Goal: Task Accomplishment & Management: Complete application form

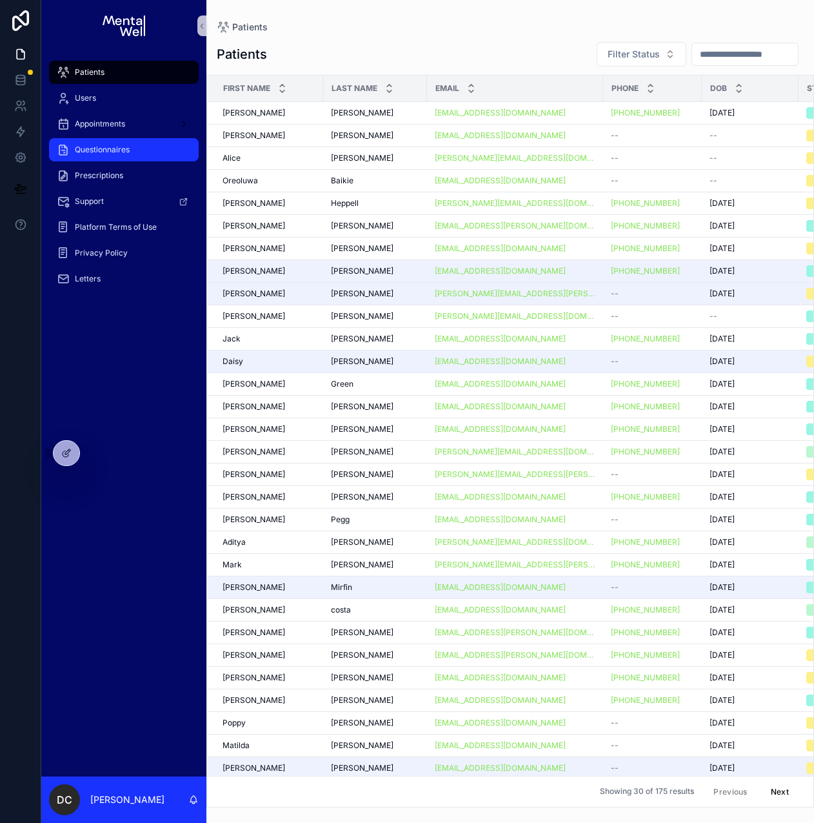
click at [125, 159] on div "Questionnaires" at bounding box center [124, 149] width 134 height 21
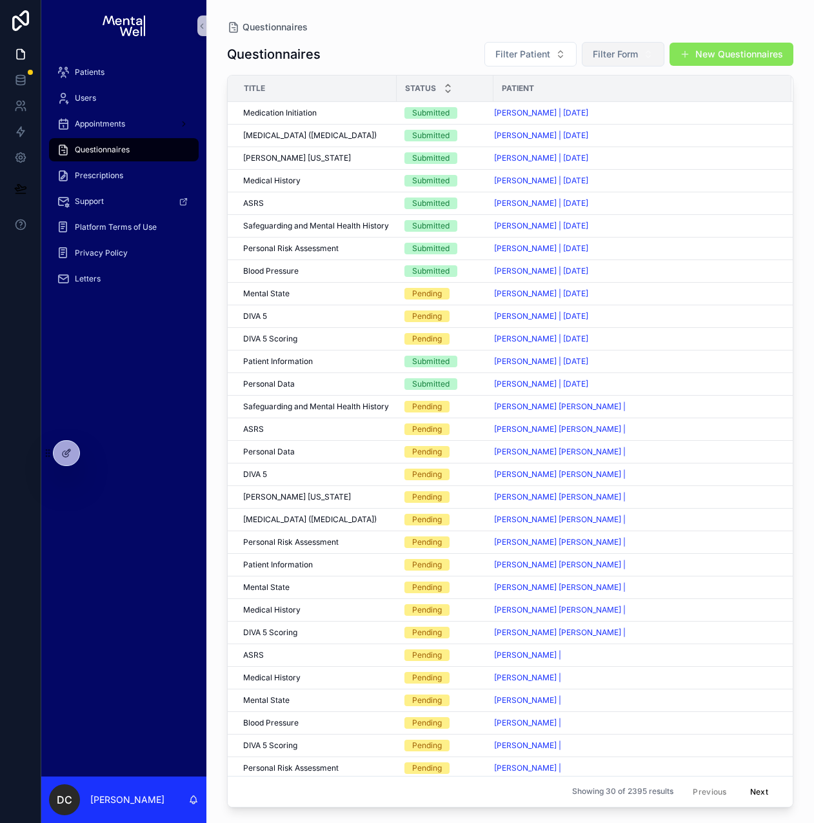
click at [596, 65] on button "Filter Form" at bounding box center [623, 54] width 83 height 25
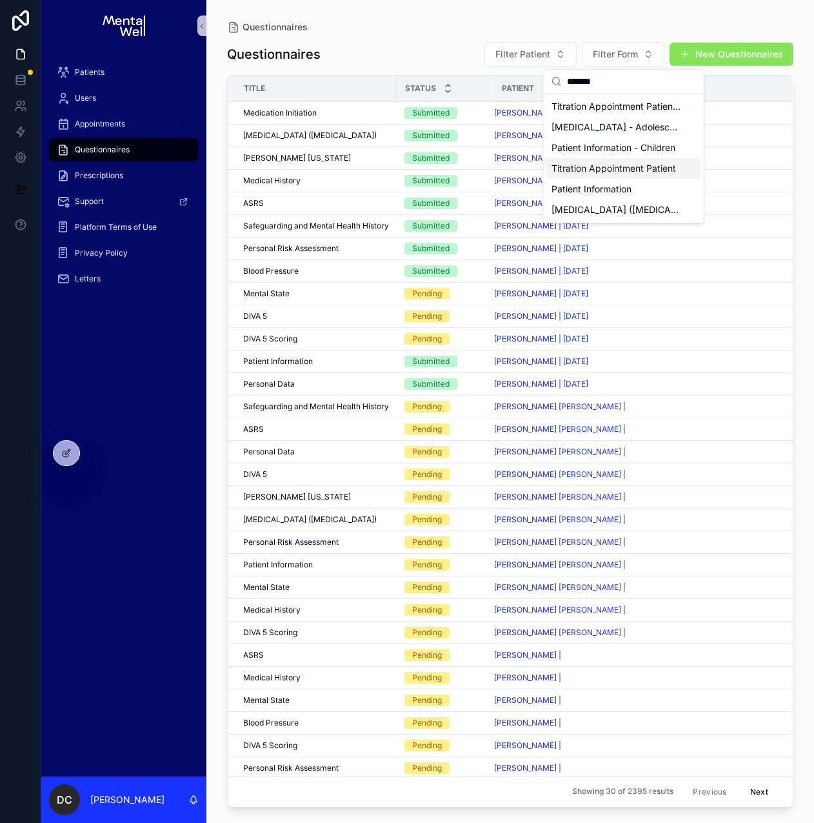
type input "*******"
click at [594, 162] on span "Titration Appointment Patient" at bounding box center [614, 168] width 125 height 13
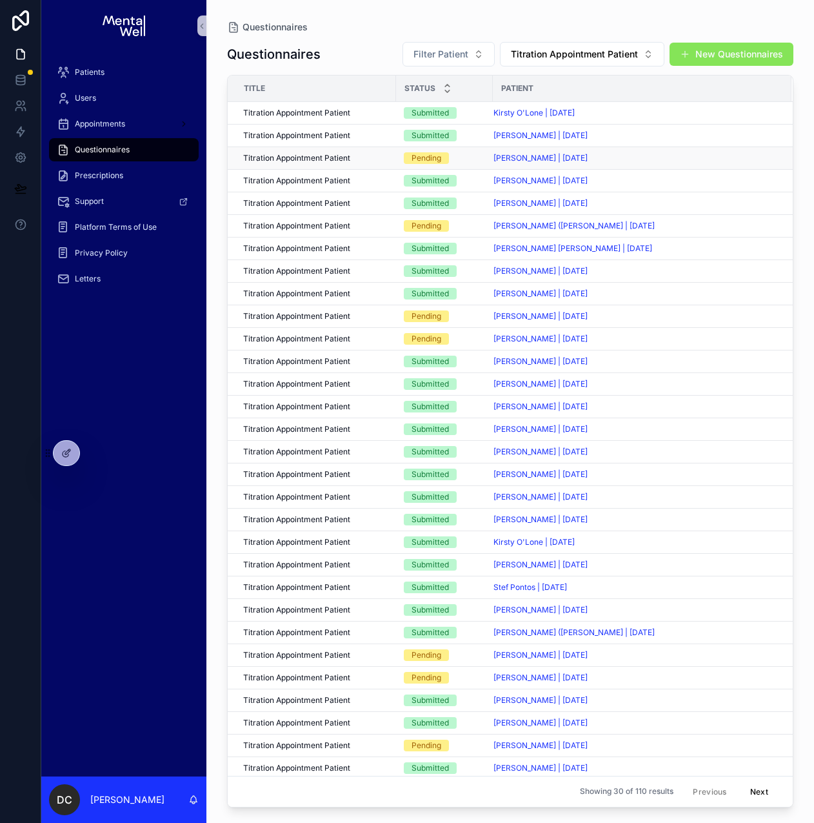
click at [458, 160] on div "Pending" at bounding box center [444, 158] width 81 height 12
click at [471, 180] on div "Submitted" at bounding box center [444, 181] width 81 height 12
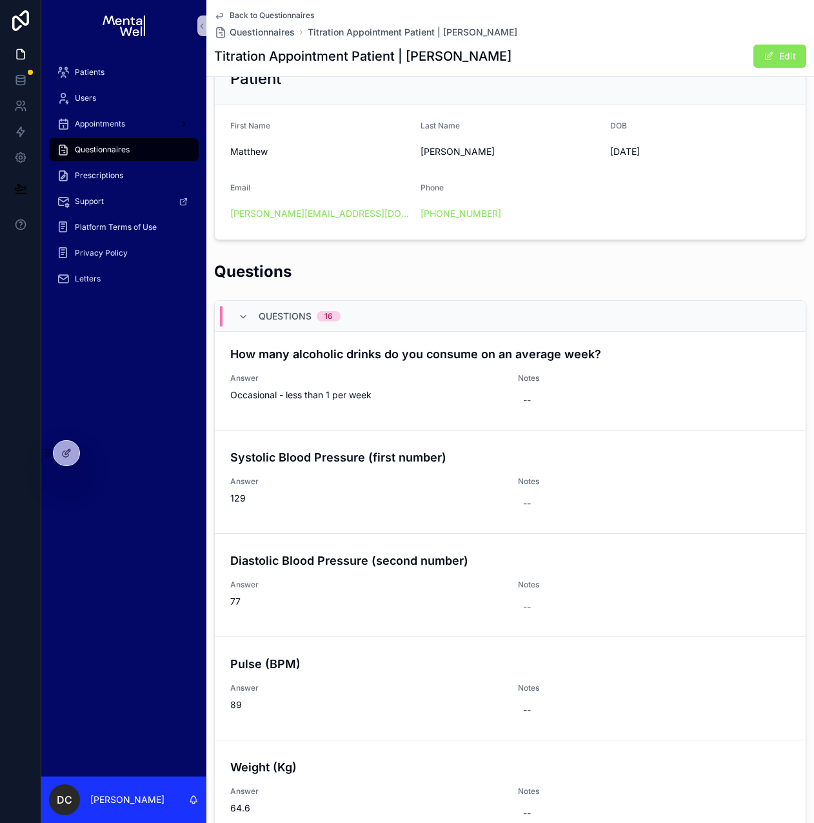
scroll to position [1115, 0]
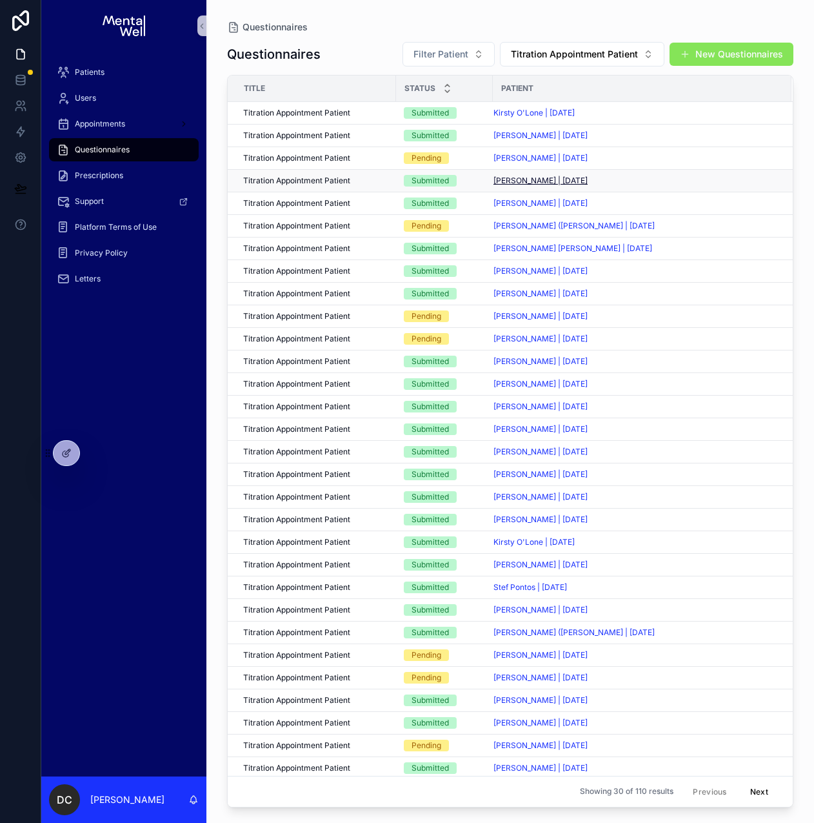
click at [518, 182] on span "[PERSON_NAME] | [DATE]" at bounding box center [541, 181] width 94 height 10
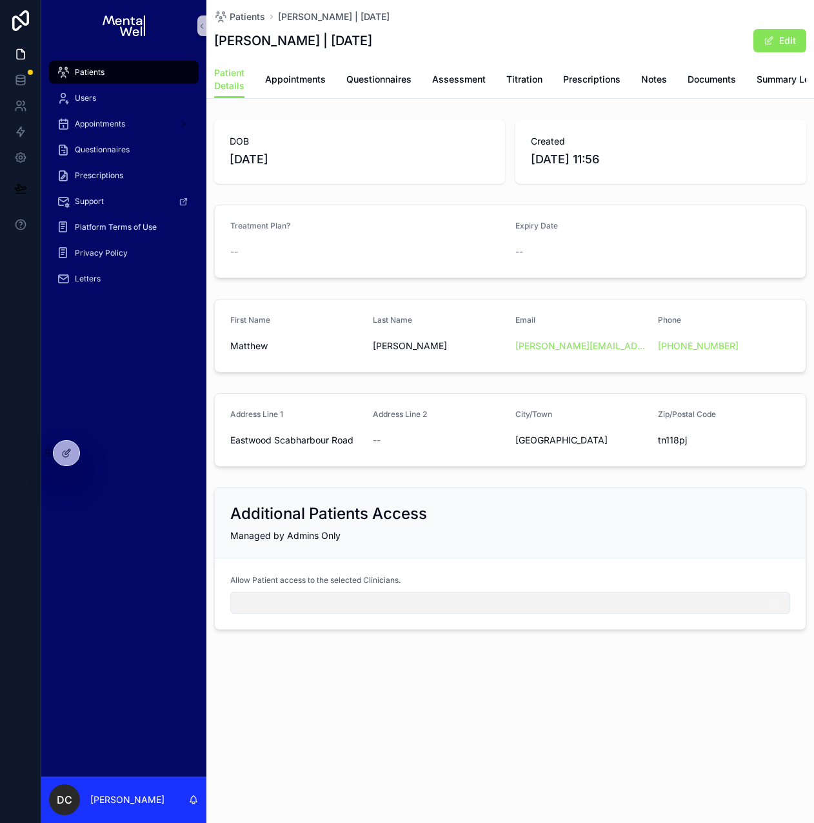
click at [325, 612] on button "Select Button" at bounding box center [510, 603] width 560 height 22
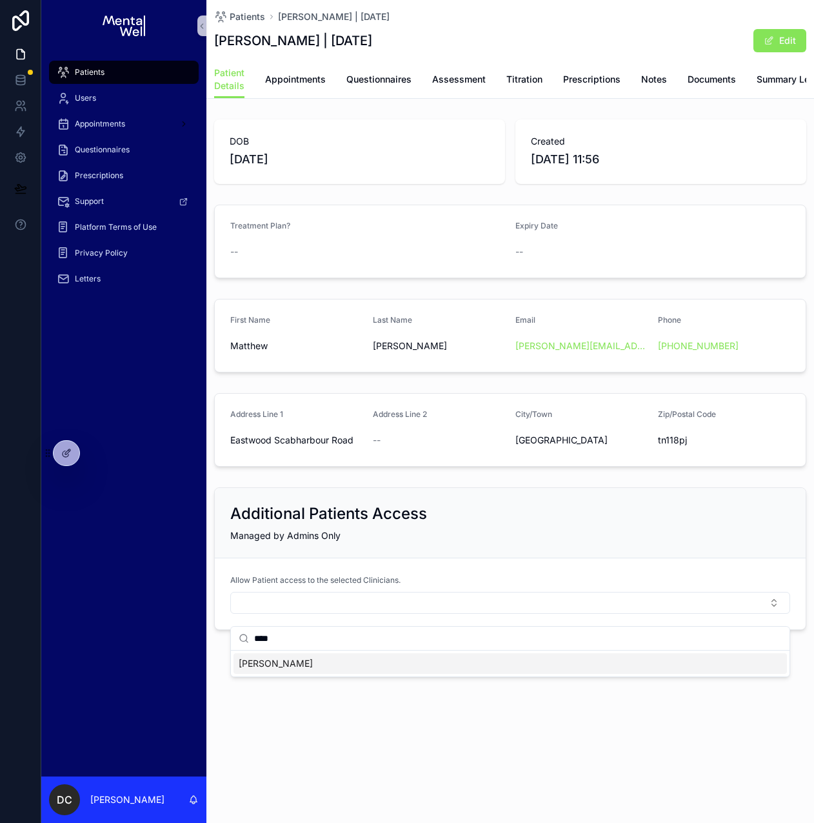
type input "****"
click at [290, 663] on span "[PERSON_NAME]" at bounding box center [276, 663] width 74 height 13
click at [453, 541] on div "Managed by Admins Only" at bounding box center [510, 535] width 560 height 13
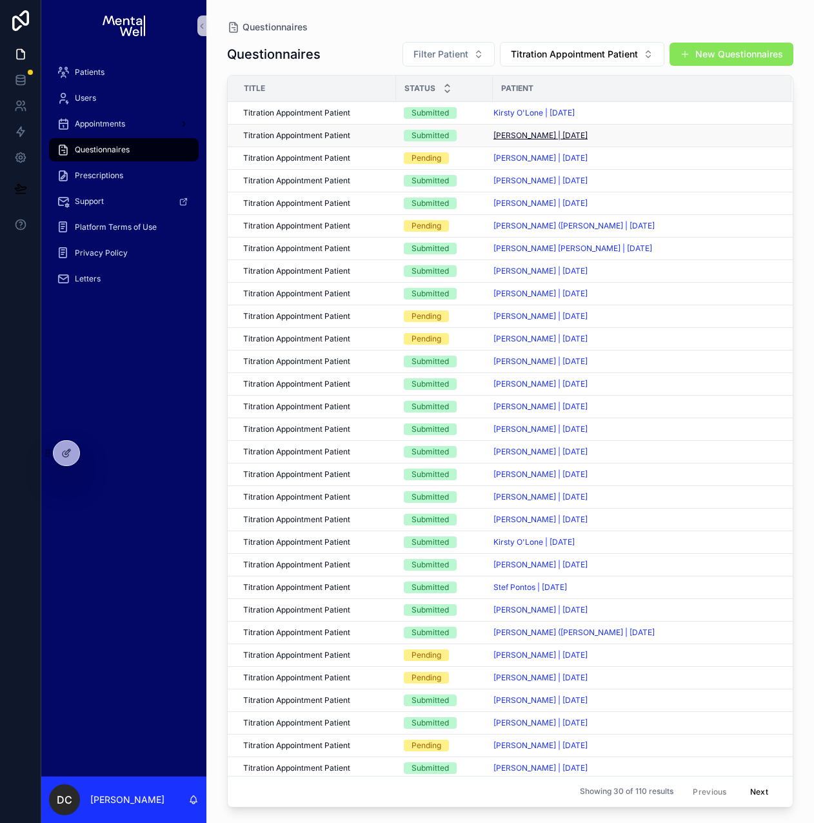
click at [546, 136] on span "[PERSON_NAME] | [DATE]" at bounding box center [541, 135] width 94 height 10
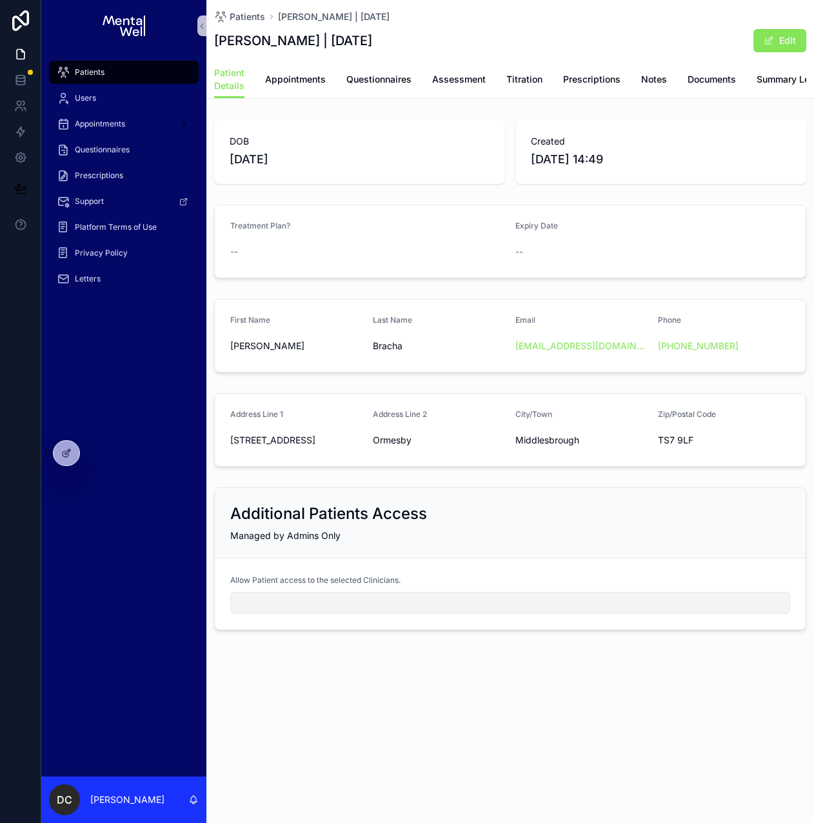
click at [313, 614] on button "Select Button" at bounding box center [510, 603] width 560 height 22
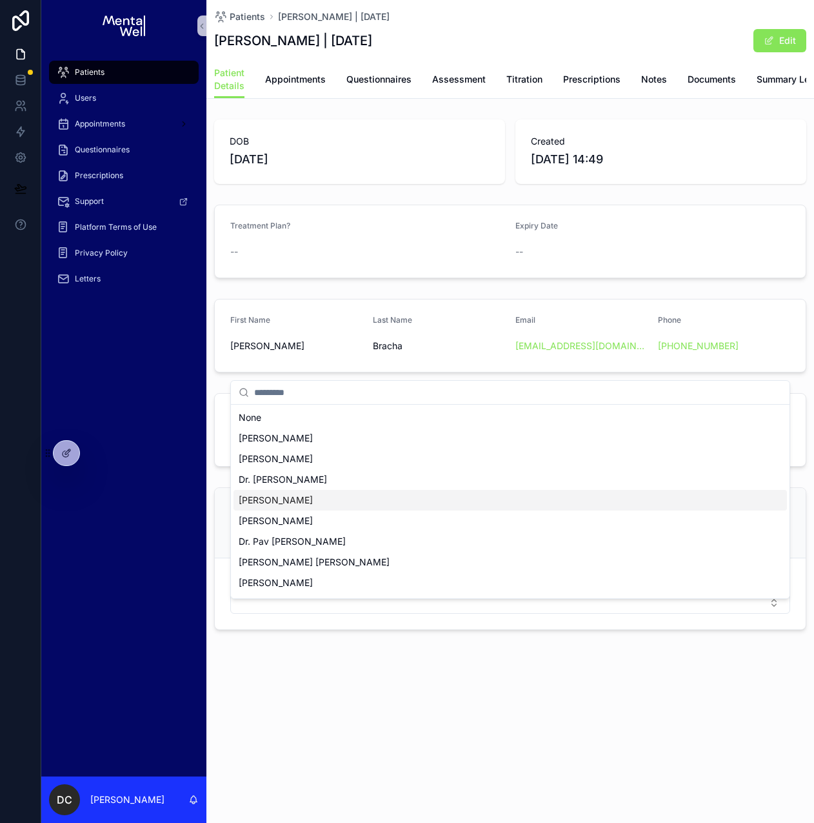
click at [310, 505] on div "[PERSON_NAME]" at bounding box center [511, 500] width 554 height 21
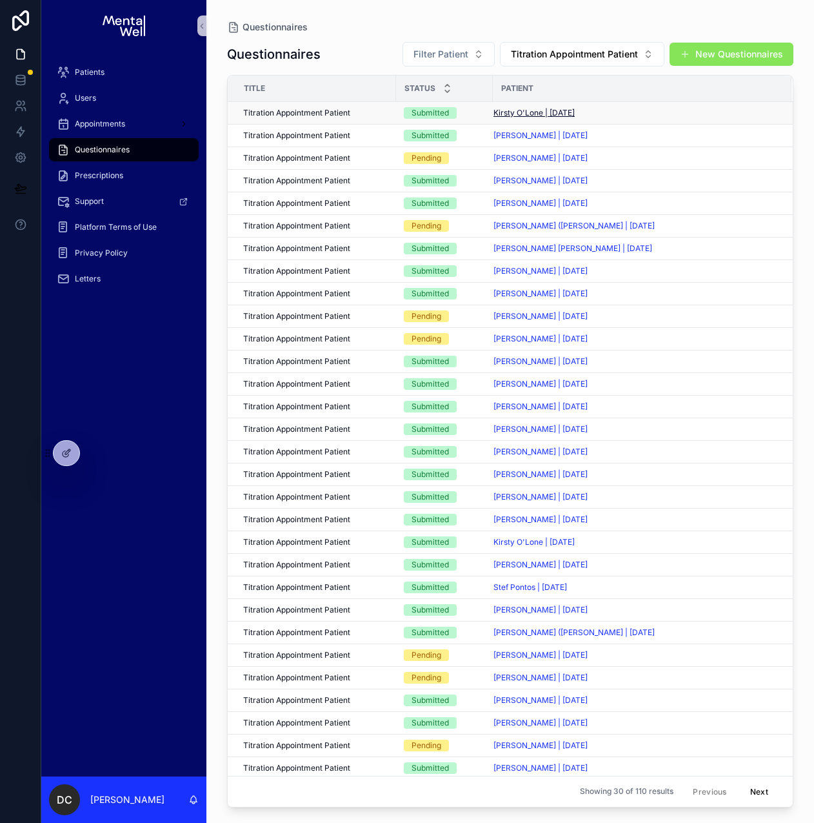
click at [535, 112] on span "Kirsty O'Lone | [DATE]" at bounding box center [534, 113] width 81 height 10
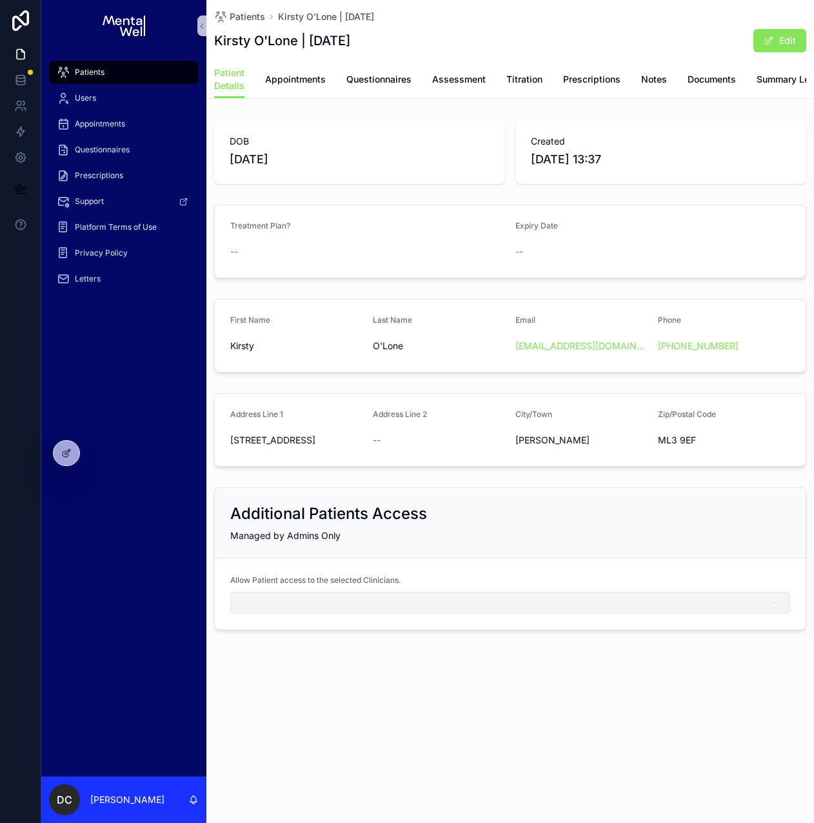
click at [285, 607] on button "Select Button" at bounding box center [510, 603] width 560 height 22
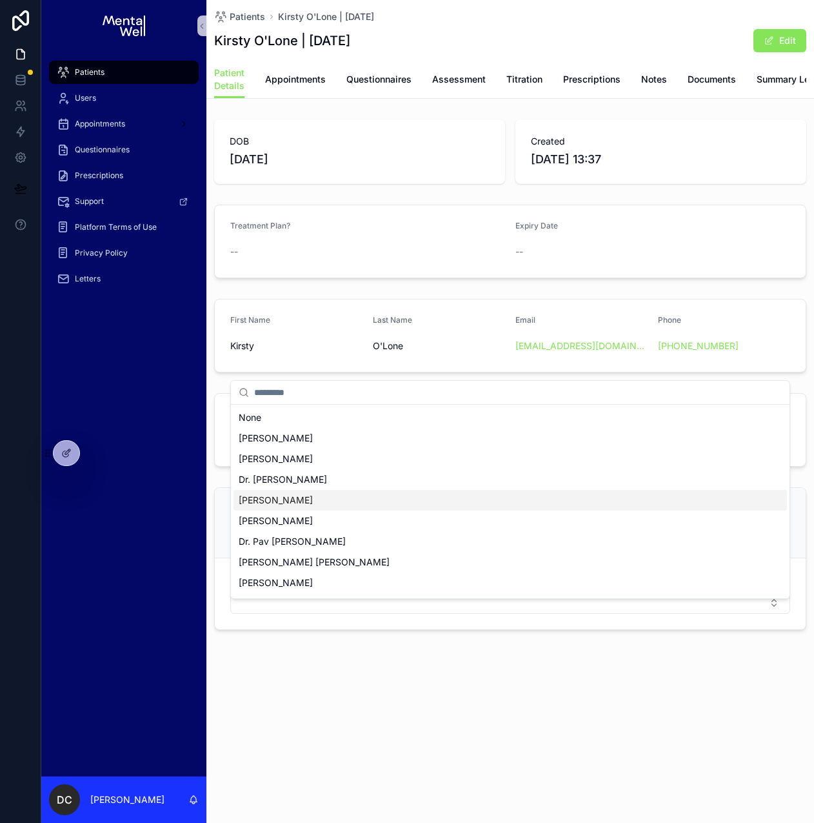
click at [270, 503] on span "[PERSON_NAME]" at bounding box center [276, 500] width 74 height 13
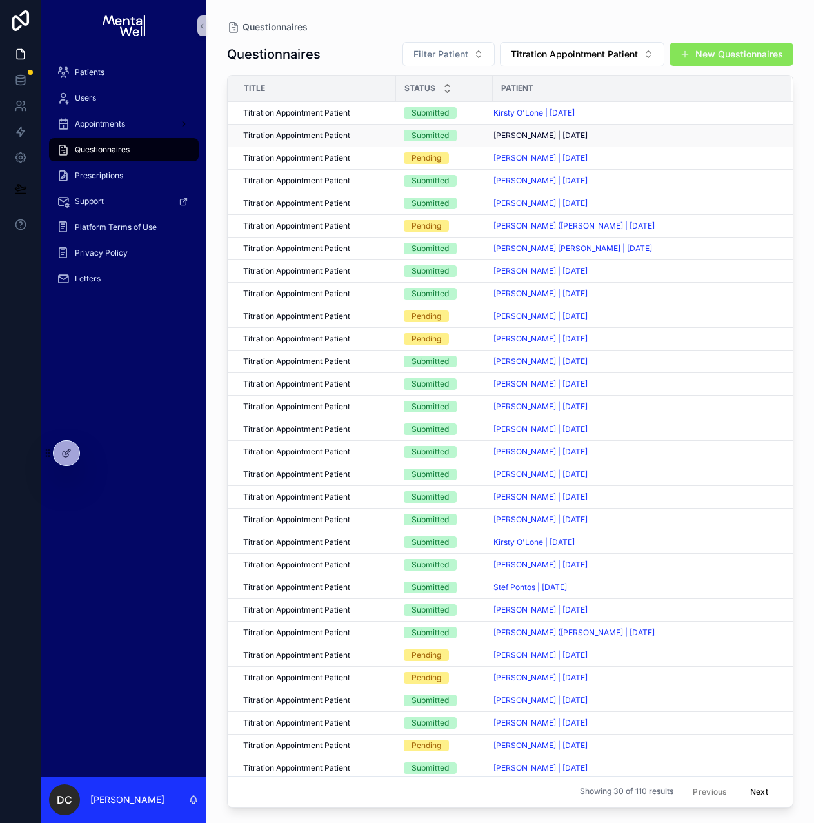
click at [524, 132] on span "[PERSON_NAME] | [DATE]" at bounding box center [541, 135] width 94 height 10
click at [358, 134] on div "Titration Appointment Patient Titration Appointment Patient" at bounding box center [315, 135] width 145 height 10
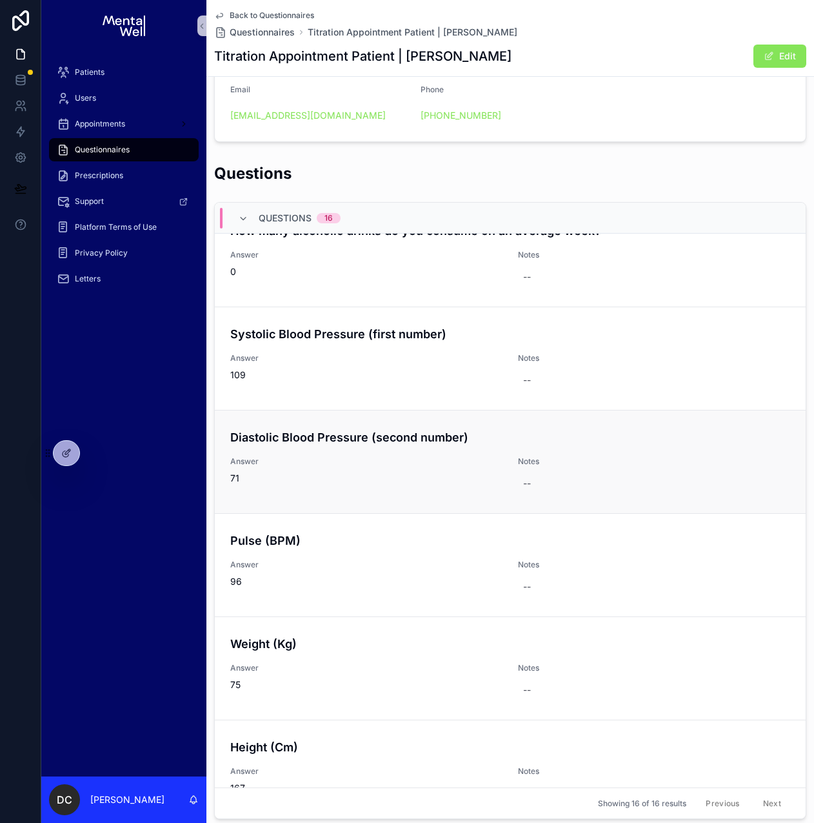
scroll to position [1115, 0]
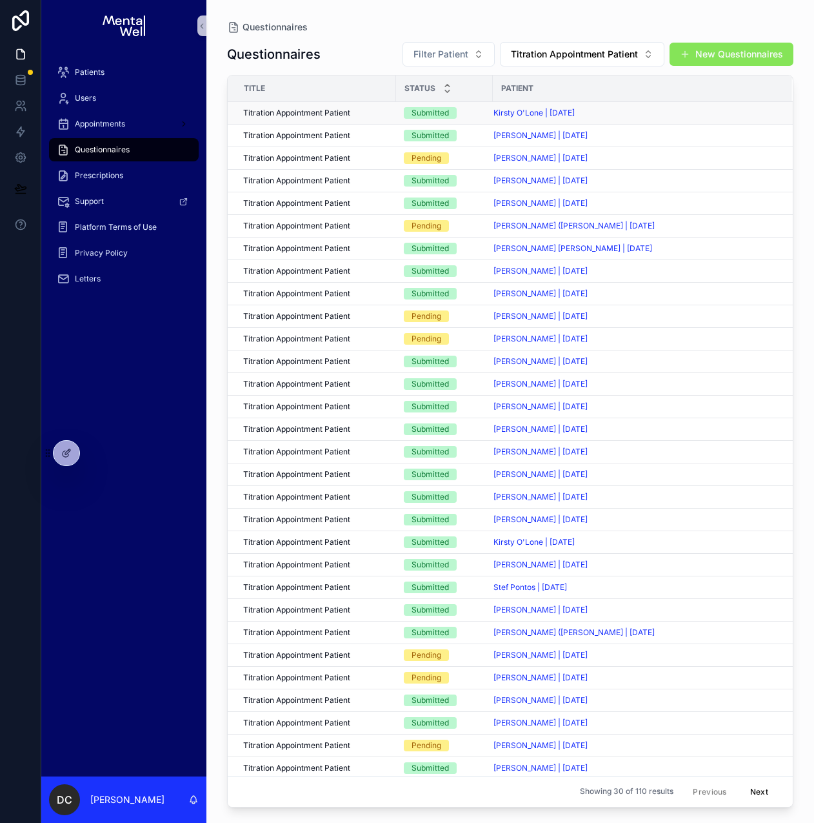
click at [351, 110] on div "Titration Appointment Patient Titration Appointment Patient" at bounding box center [315, 113] width 145 height 10
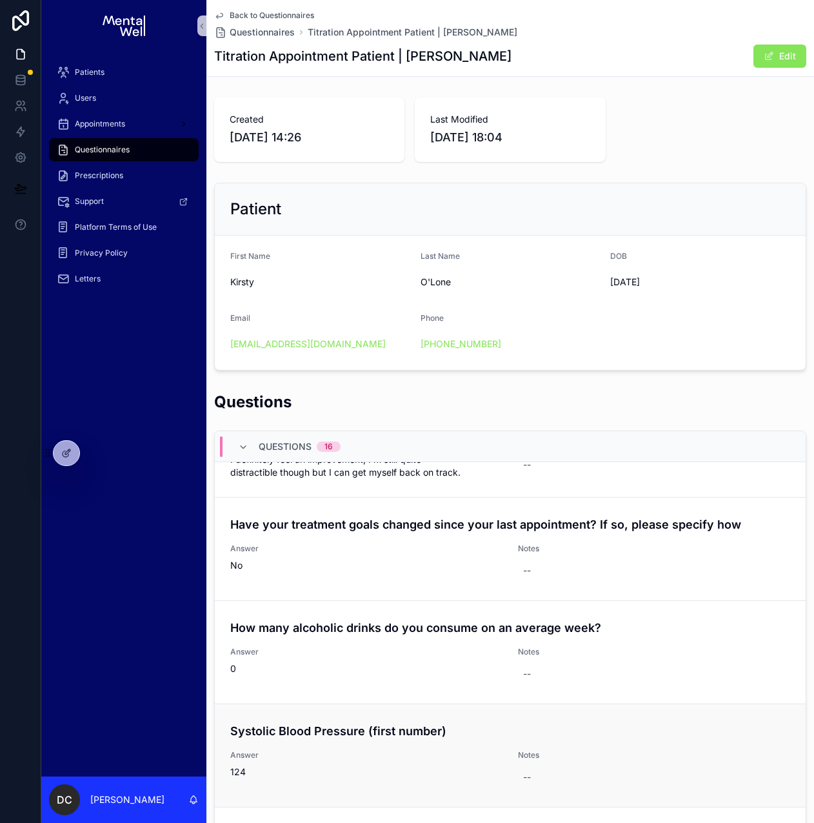
scroll to position [1118, 0]
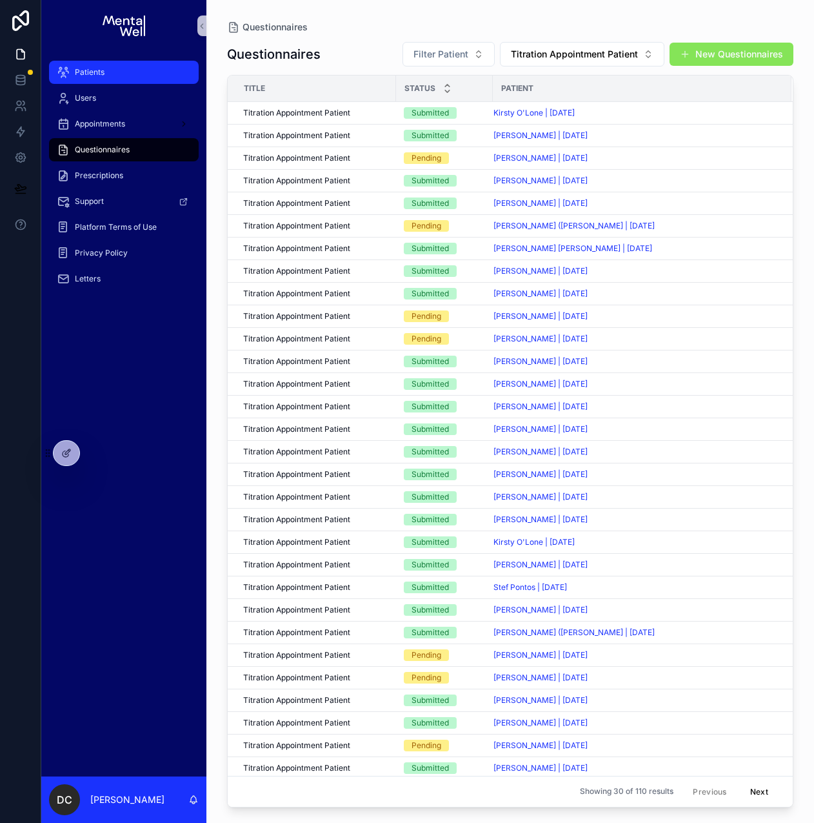
click at [125, 63] on div "Patients" at bounding box center [124, 72] width 134 height 21
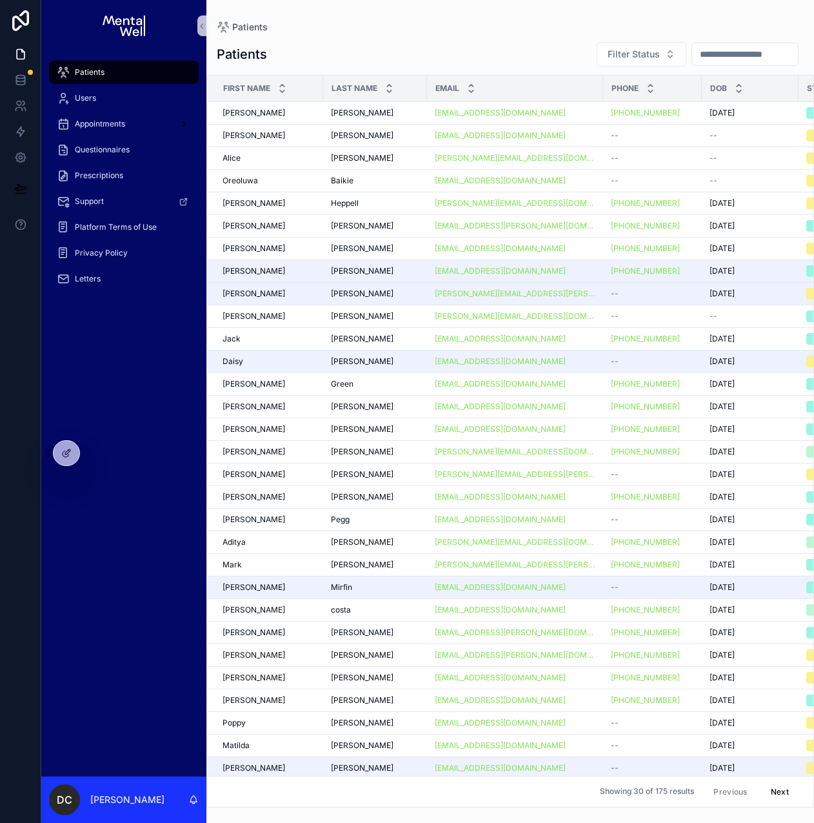
click at [709, 58] on input "scrollable content" at bounding box center [745, 54] width 106 height 18
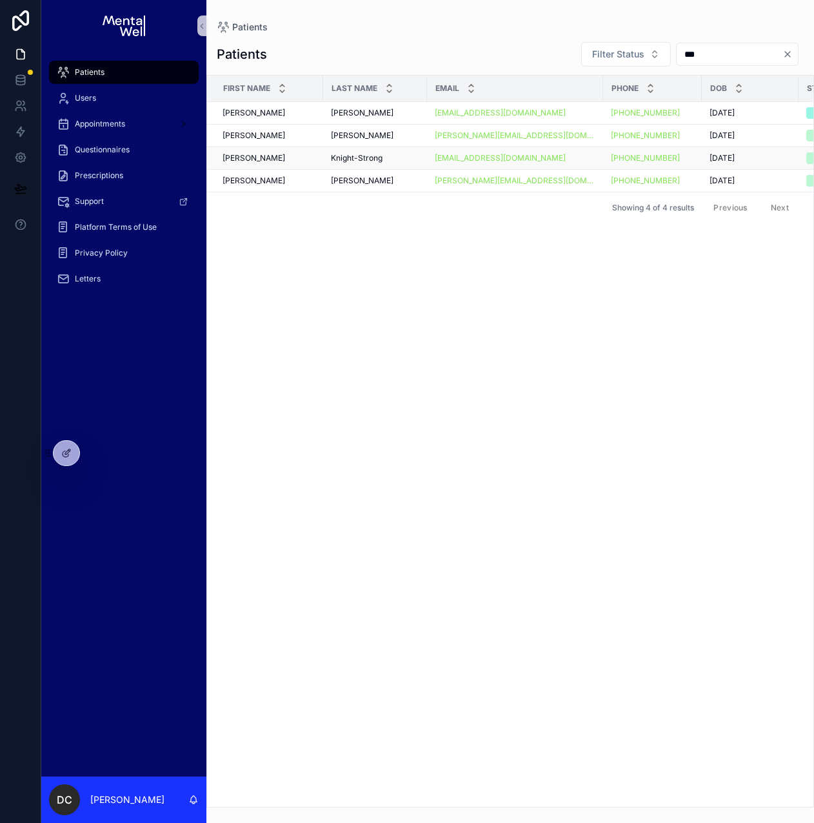
type input "***"
click at [392, 156] on div "Knight-Strong Knight-Strong" at bounding box center [375, 158] width 88 height 10
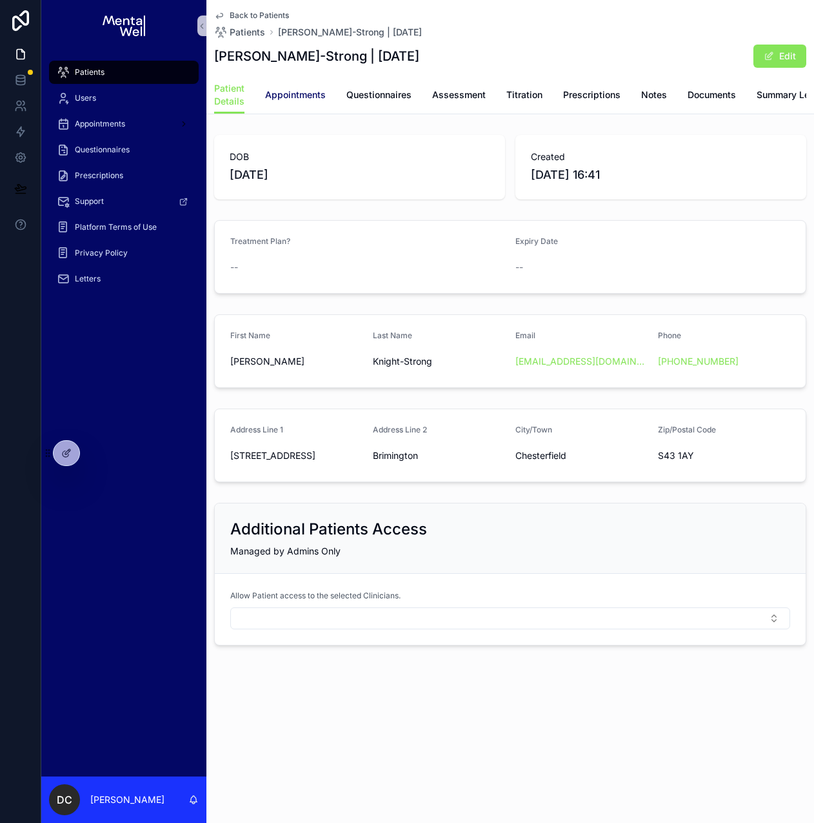
click at [305, 96] on span "Appointments" at bounding box center [295, 94] width 61 height 13
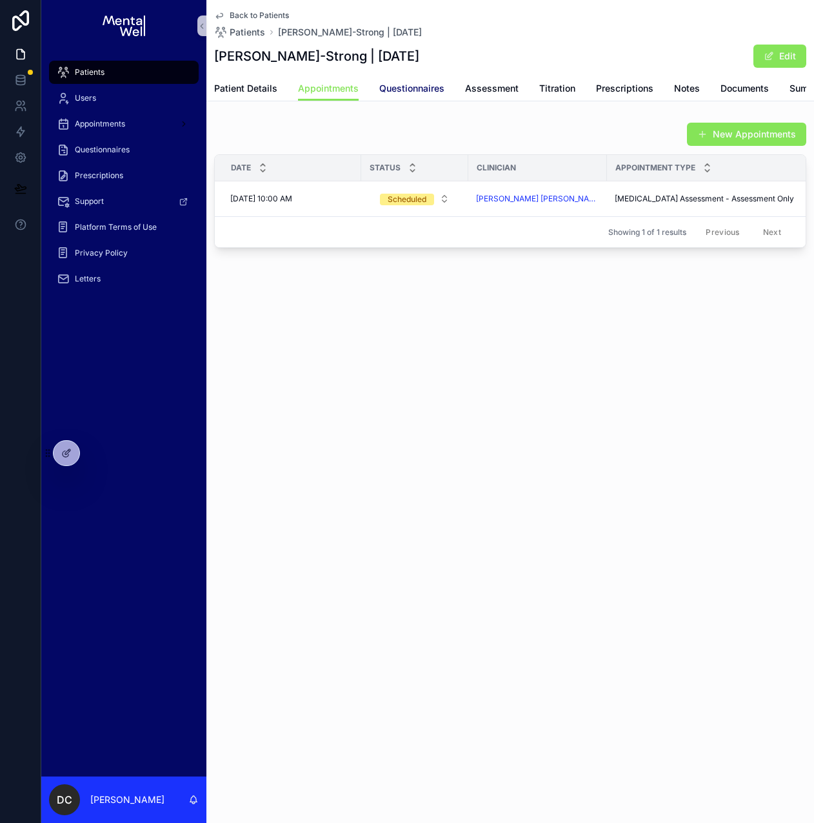
click at [407, 95] on link "Questionnaires" at bounding box center [411, 90] width 65 height 26
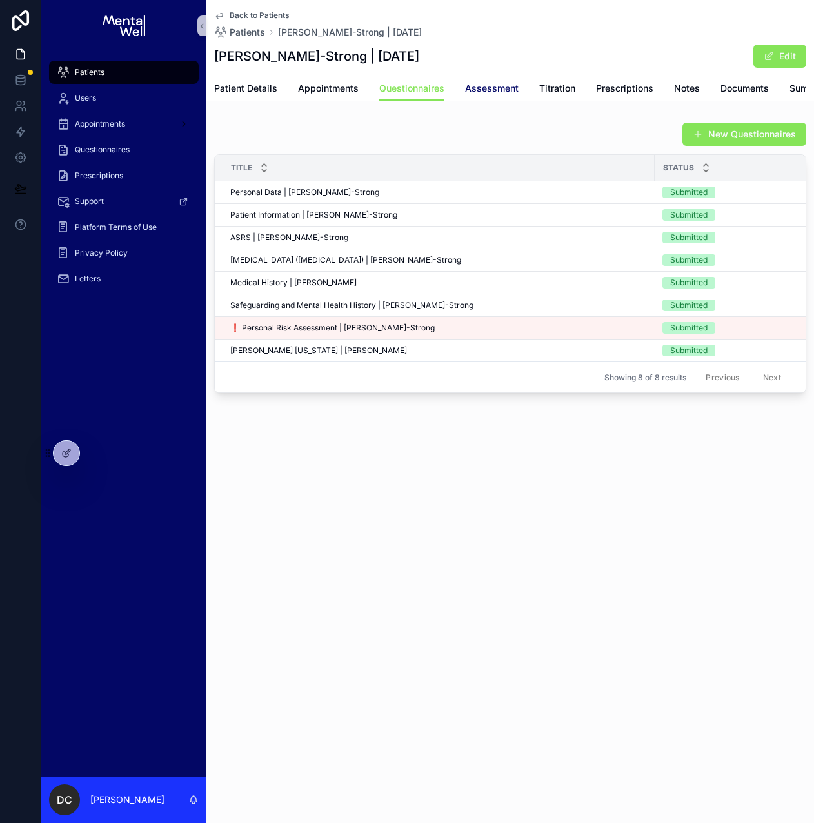
click at [473, 96] on link "Assessment" at bounding box center [492, 90] width 54 height 26
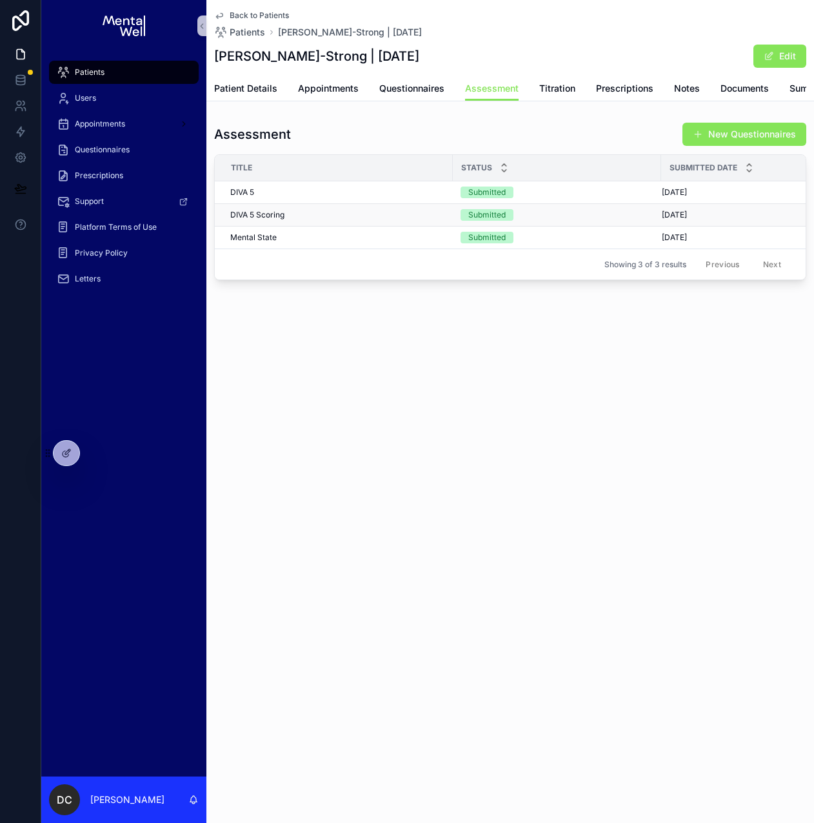
click at [323, 220] on div "DIVA 5 Scoring DIVA 5 Scoring" at bounding box center [337, 215] width 215 height 10
click at [309, 90] on span "Appointments" at bounding box center [328, 88] width 61 height 13
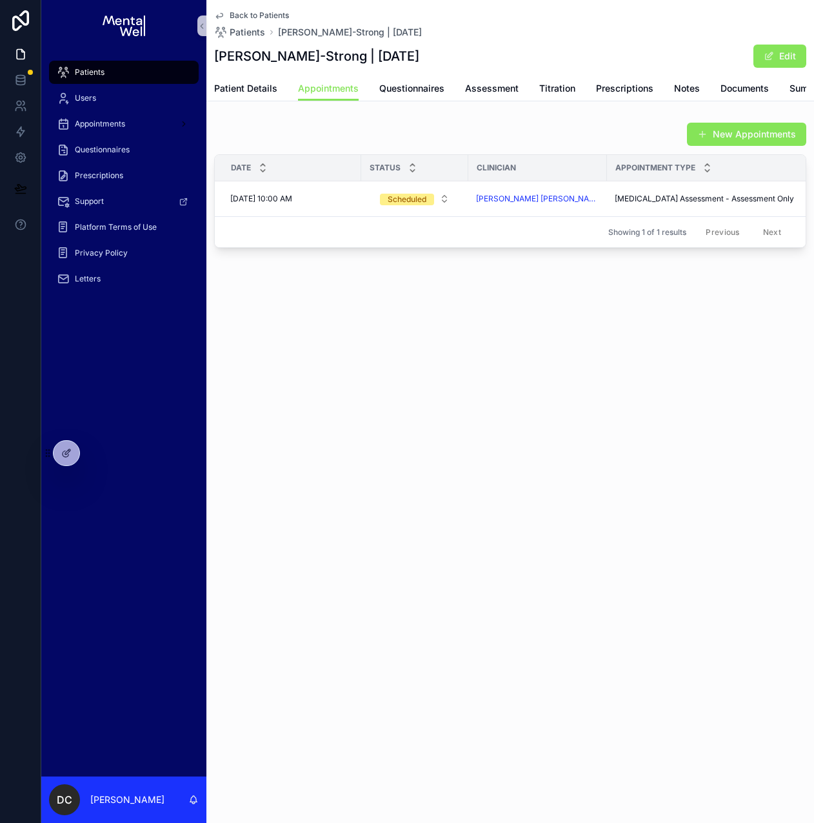
click at [141, 82] on div "Patients" at bounding box center [124, 72] width 134 height 21
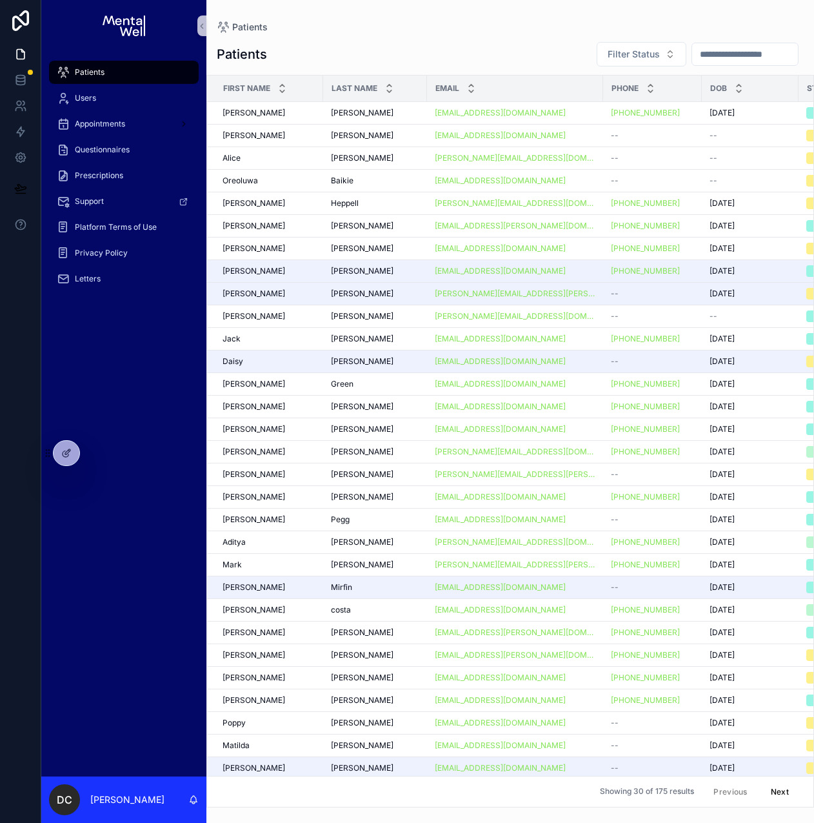
click at [711, 57] on input "scrollable content" at bounding box center [745, 54] width 106 height 18
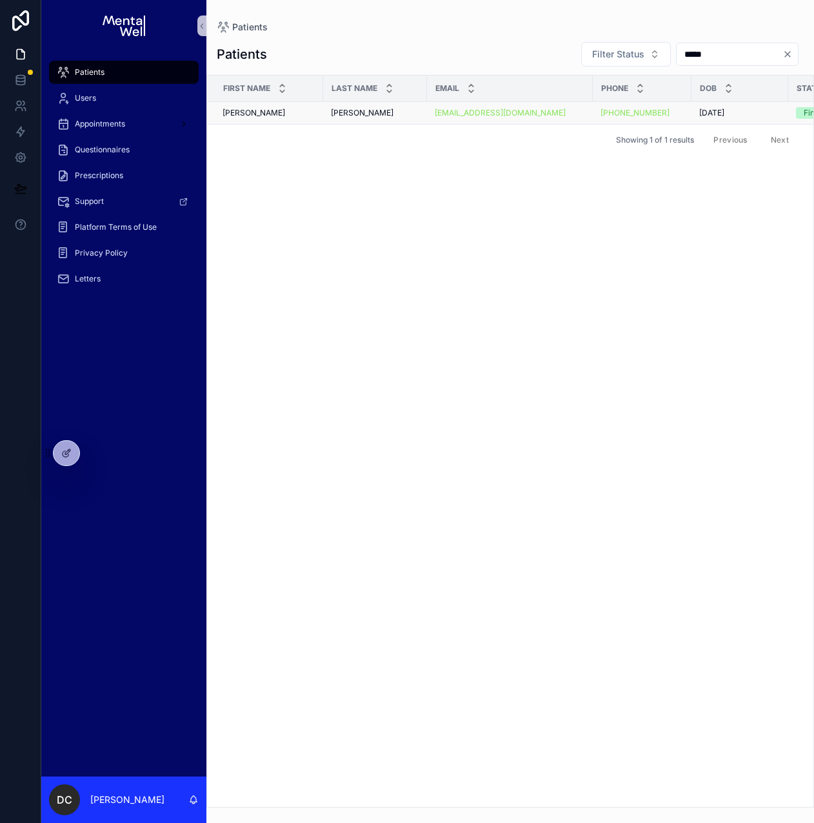
type input "*****"
click at [363, 109] on div "[PERSON_NAME] [PERSON_NAME]" at bounding box center [375, 113] width 88 height 10
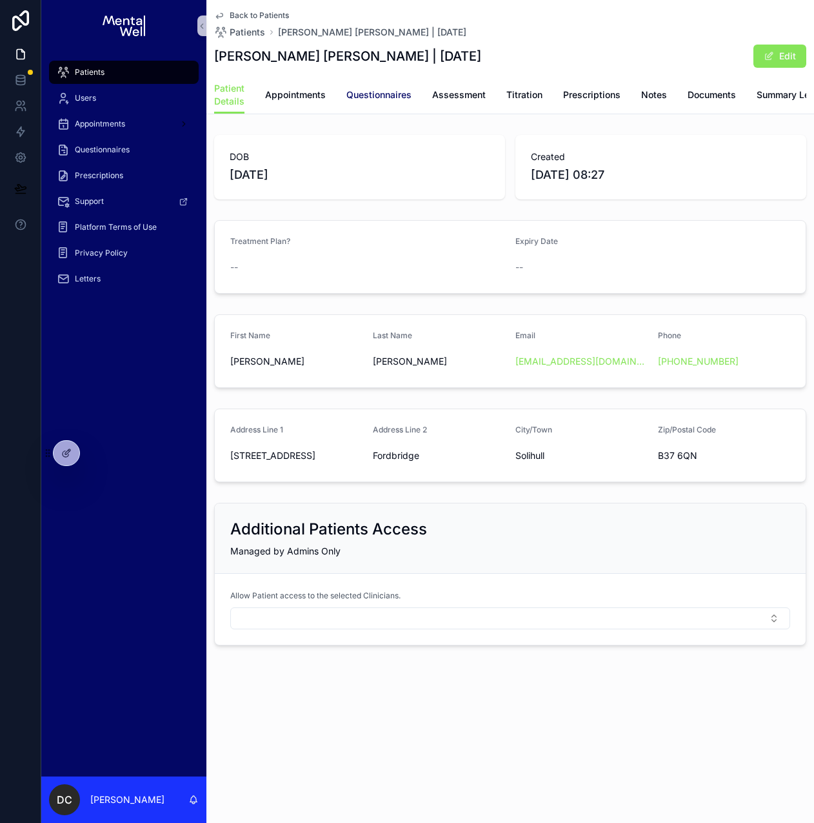
click at [378, 97] on span "Questionnaires" at bounding box center [379, 94] width 65 height 13
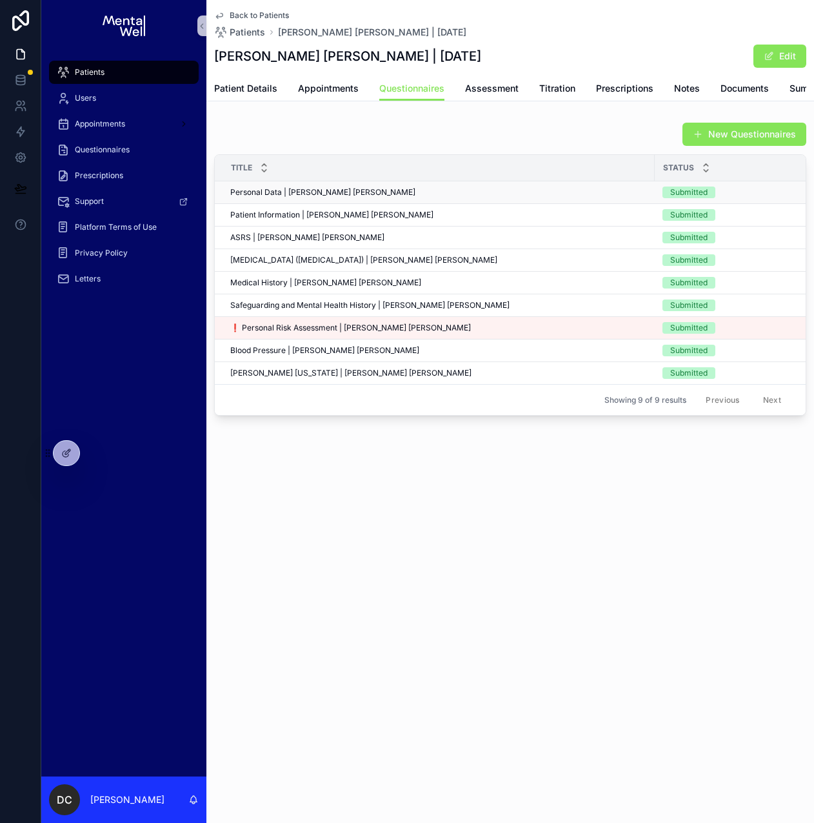
click at [318, 197] on span "Personal Data | [PERSON_NAME] [PERSON_NAME]" at bounding box center [322, 192] width 185 height 10
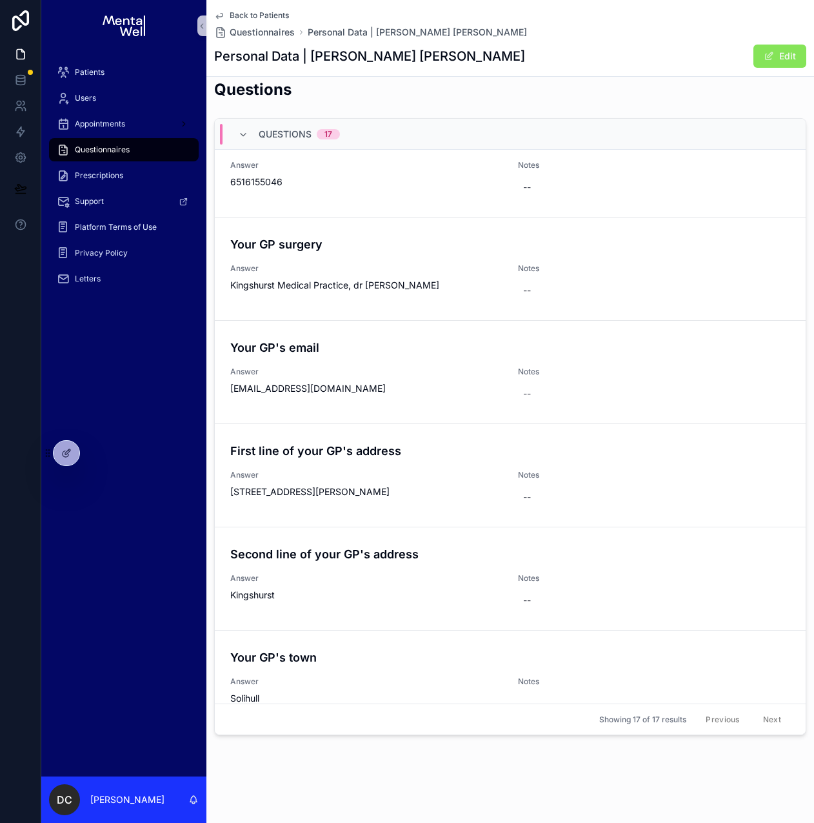
scroll to position [1145, 0]
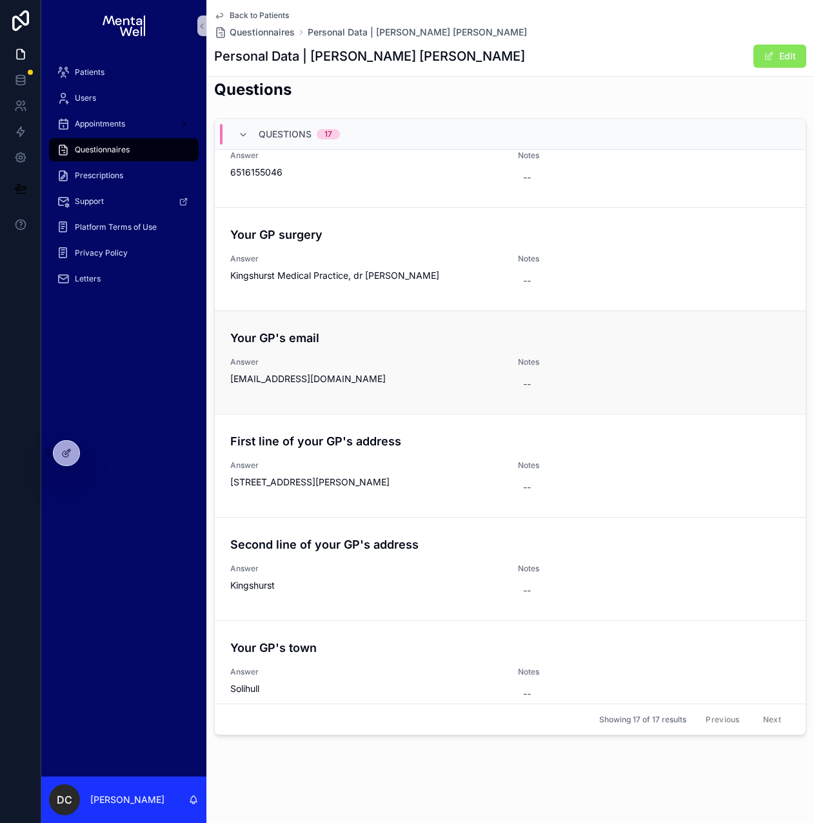
click at [327, 372] on span "[EMAIL_ADDRESS][DOMAIN_NAME]" at bounding box center [366, 378] width 272 height 13
click at [322, 372] on span "[EMAIL_ADDRESS][DOMAIN_NAME]" at bounding box center [366, 378] width 272 height 13
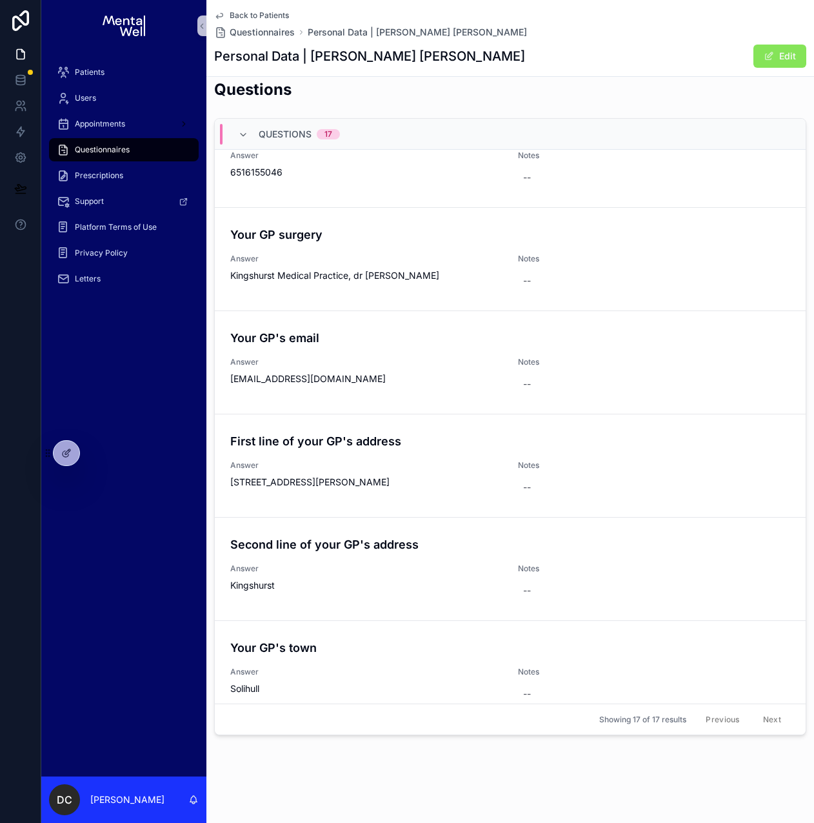
drag, startPoint x: 230, startPoint y: 368, endPoint x: 211, endPoint y: 4, distance: 365.1
click at [110, 77] on div "Patients" at bounding box center [124, 72] width 134 height 21
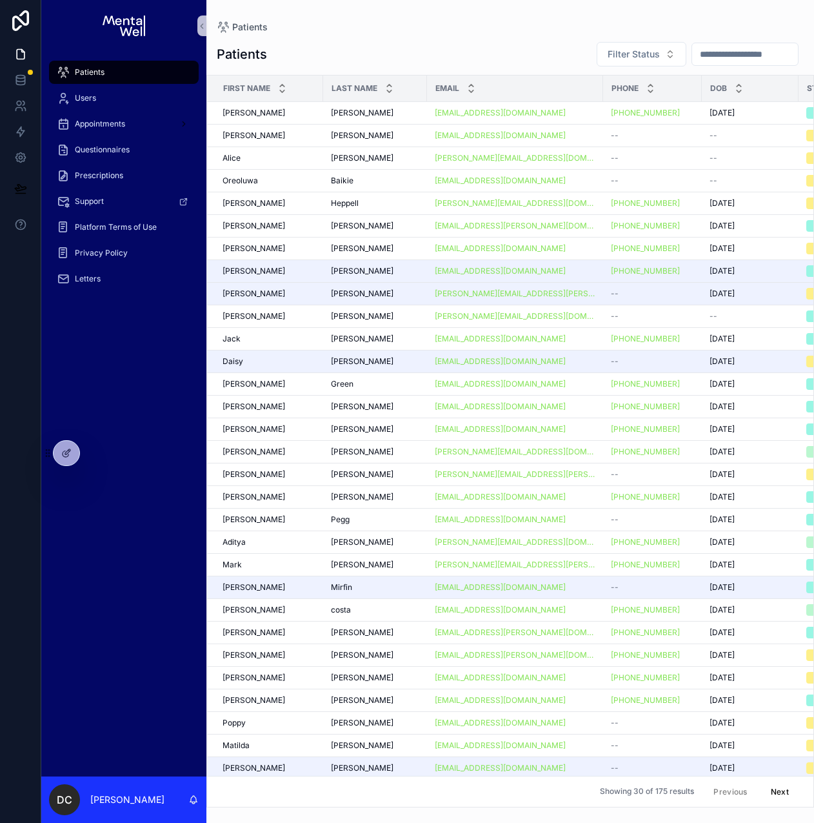
click at [721, 57] on input "scrollable content" at bounding box center [745, 54] width 106 height 18
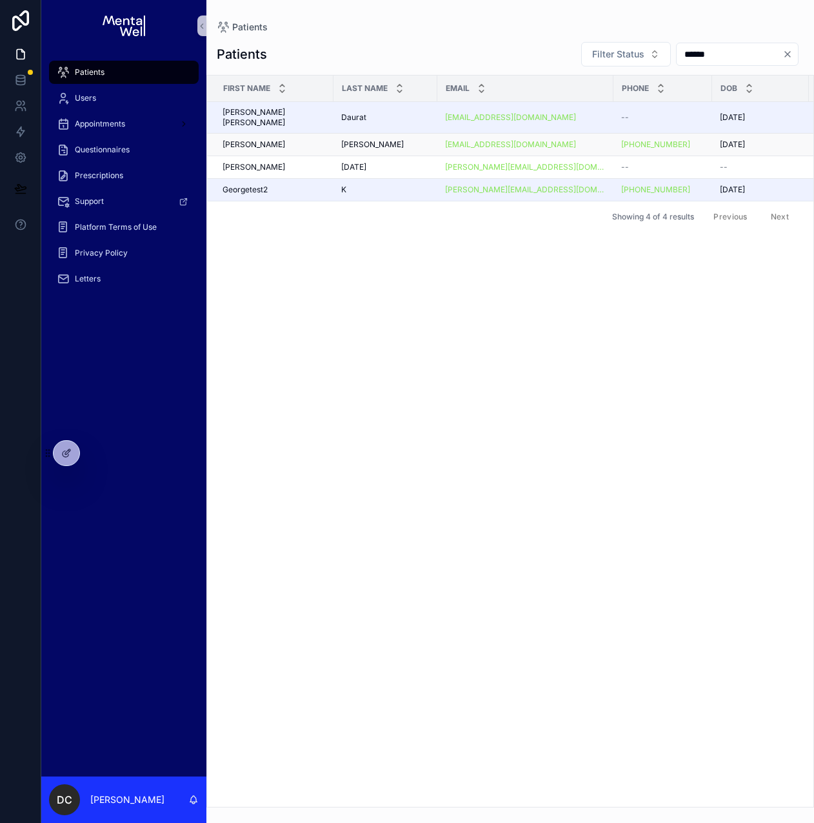
type input "******"
click at [403, 134] on td "[PERSON_NAME]" at bounding box center [386, 145] width 104 height 23
click at [394, 139] on div "[PERSON_NAME]" at bounding box center [385, 144] width 88 height 10
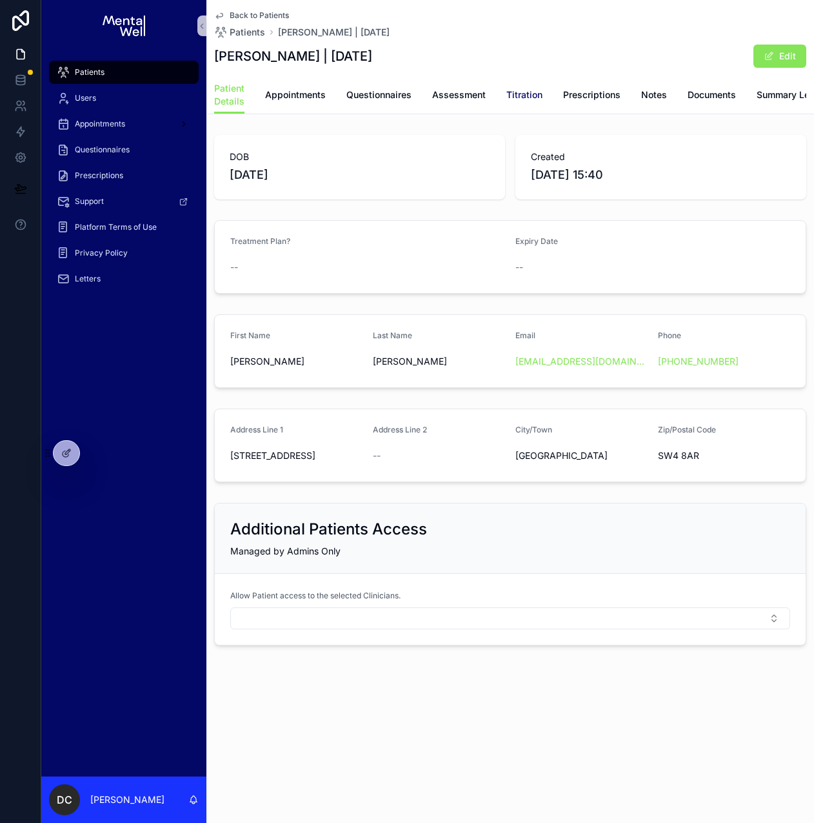
click at [507, 96] on span "Titration" at bounding box center [525, 94] width 36 height 13
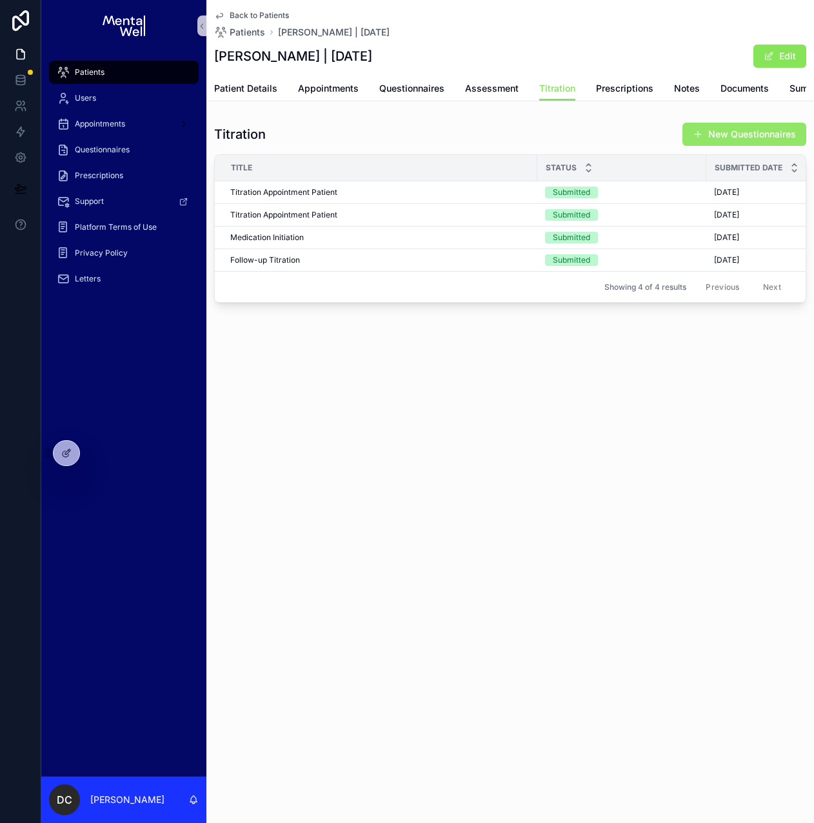
click at [736, 144] on button "New Questionnaires" at bounding box center [745, 134] width 124 height 23
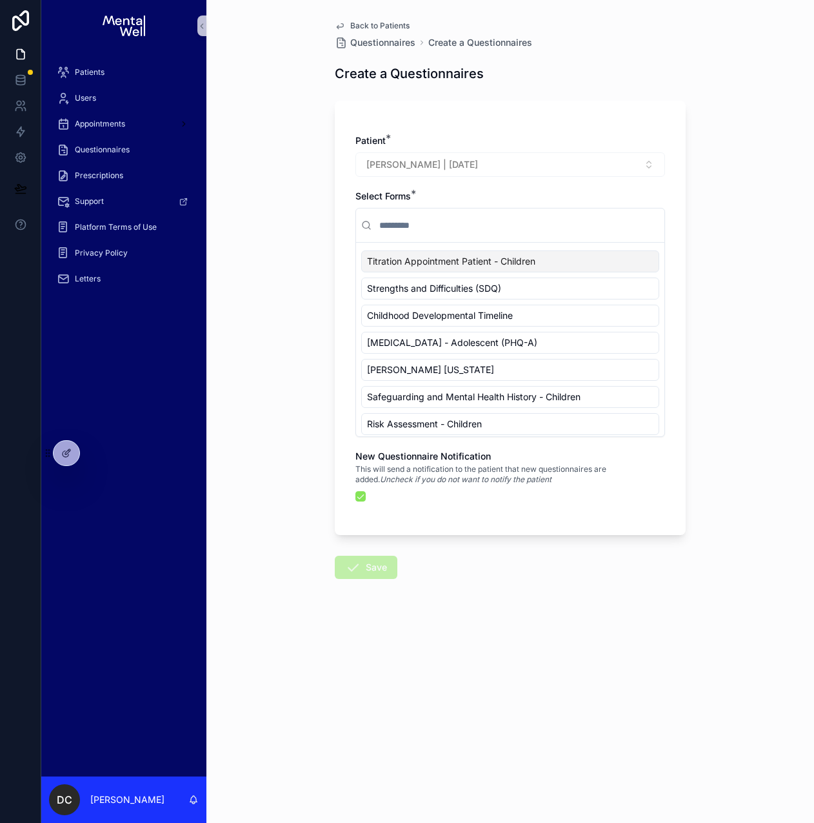
click at [449, 233] on input "scrollable content" at bounding box center [518, 225] width 283 height 23
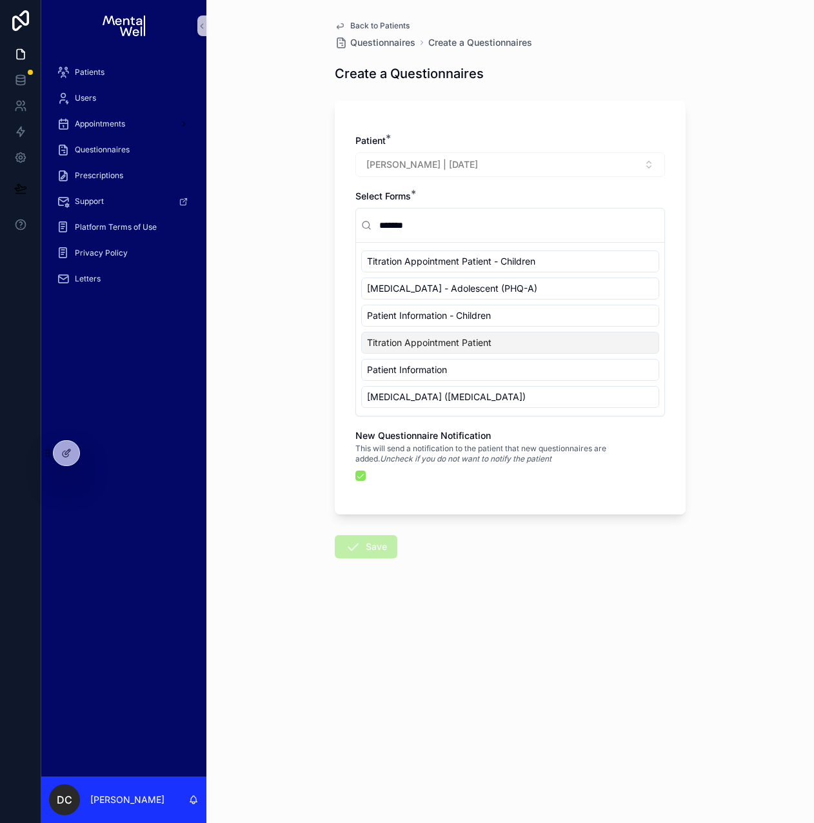
type input "*******"
click at [441, 339] on span "Titration Appointment Patient" at bounding box center [429, 342] width 125 height 13
click at [370, 546] on button "Save" at bounding box center [366, 546] width 63 height 23
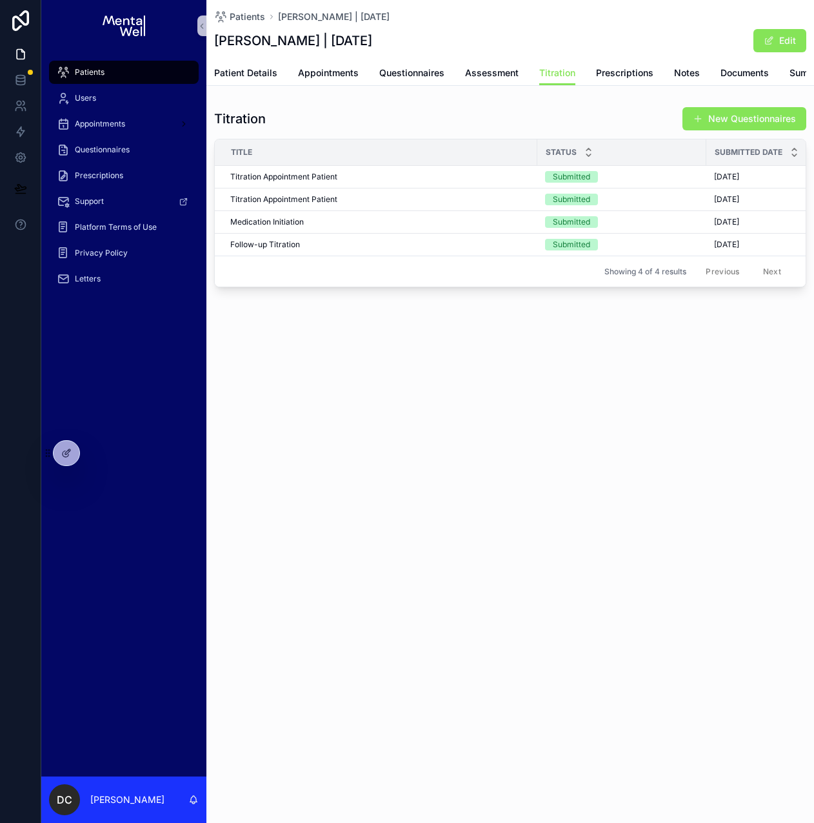
click at [142, 78] on div "Patients" at bounding box center [124, 72] width 134 height 21
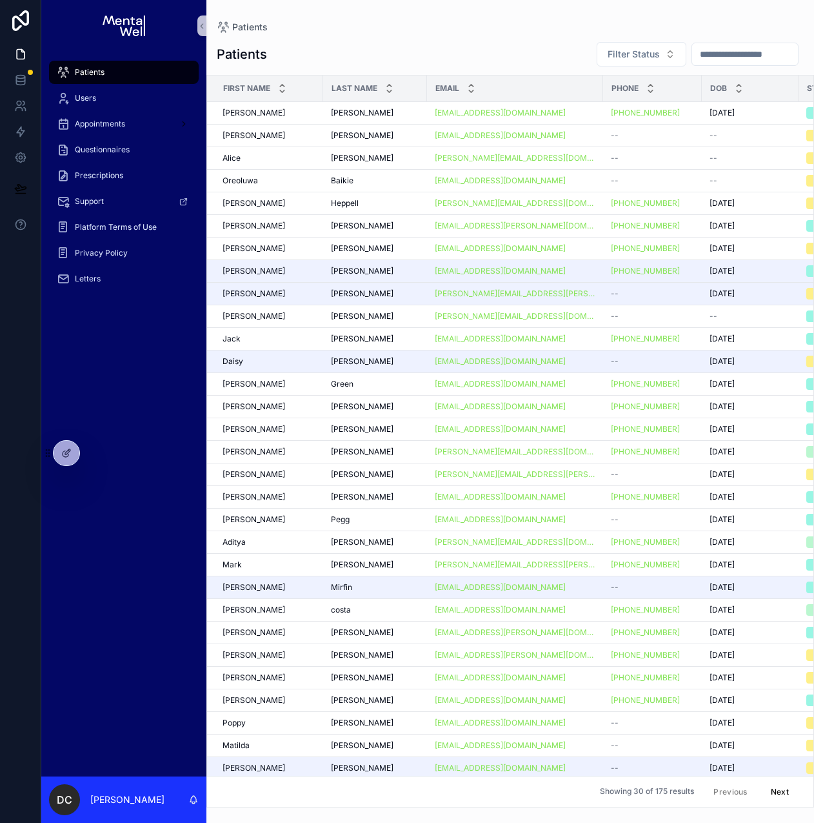
click at [718, 55] on input "scrollable content" at bounding box center [745, 54] width 106 height 18
type input "*****"
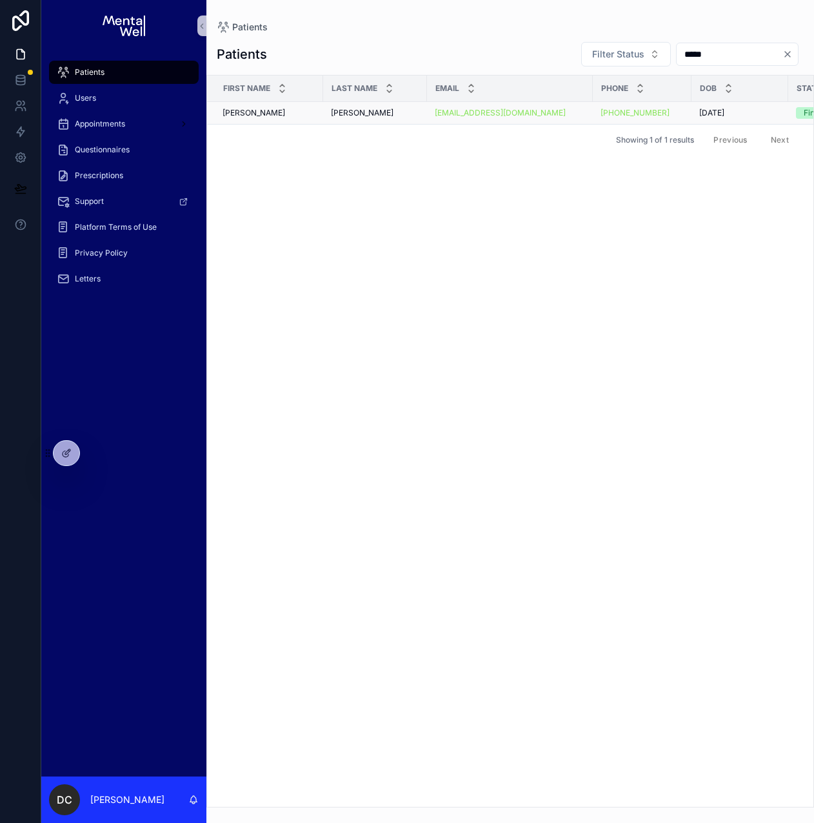
click at [363, 117] on div "[PERSON_NAME] [PERSON_NAME]" at bounding box center [375, 113] width 88 height 10
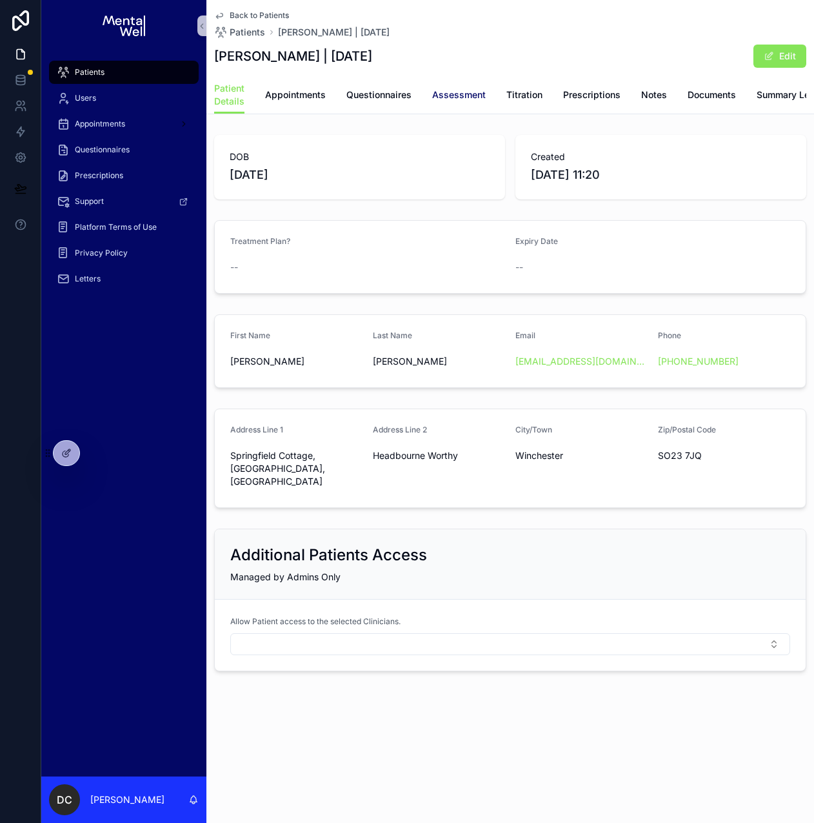
click at [450, 96] on span "Assessment" at bounding box center [459, 94] width 54 height 13
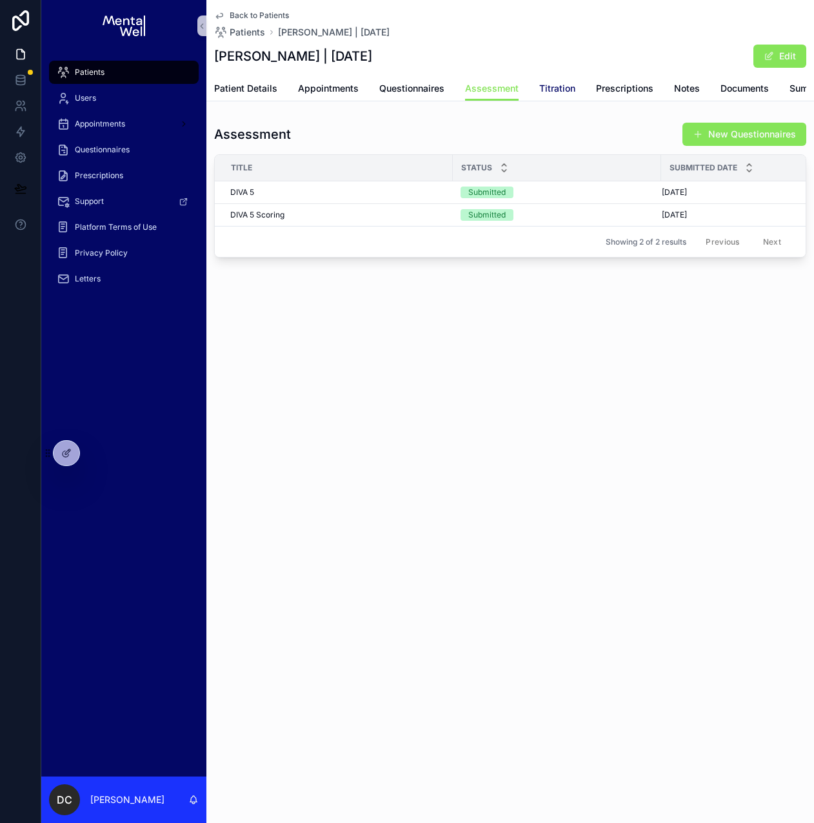
click at [556, 94] on span "Titration" at bounding box center [557, 88] width 36 height 13
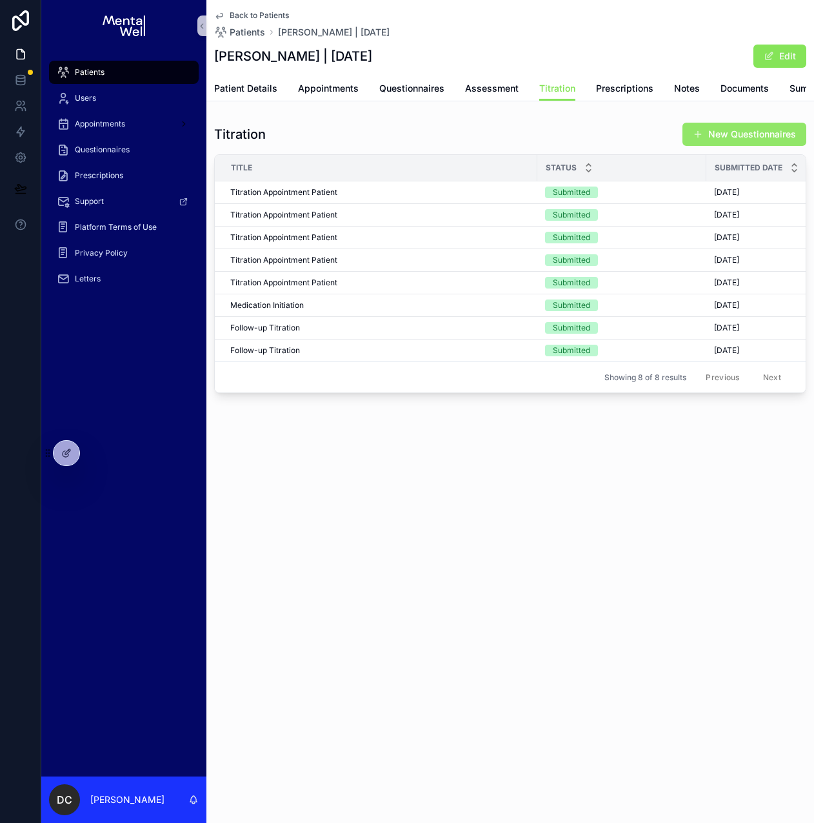
click at [714, 146] on button "New Questionnaires" at bounding box center [745, 134] width 124 height 23
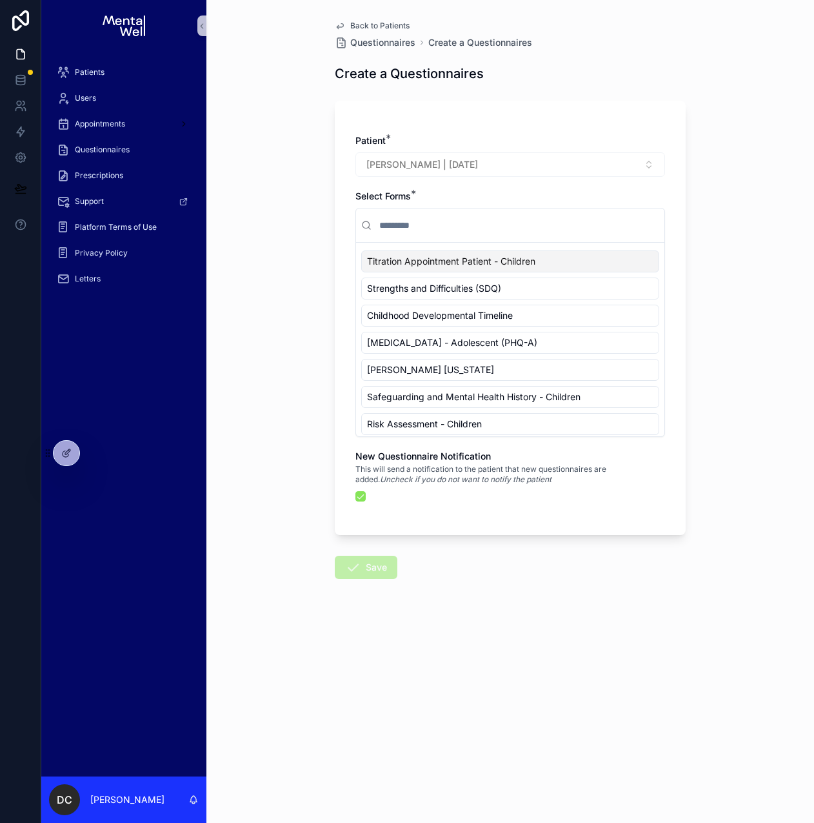
click at [433, 230] on input "scrollable content" at bounding box center [518, 225] width 283 height 23
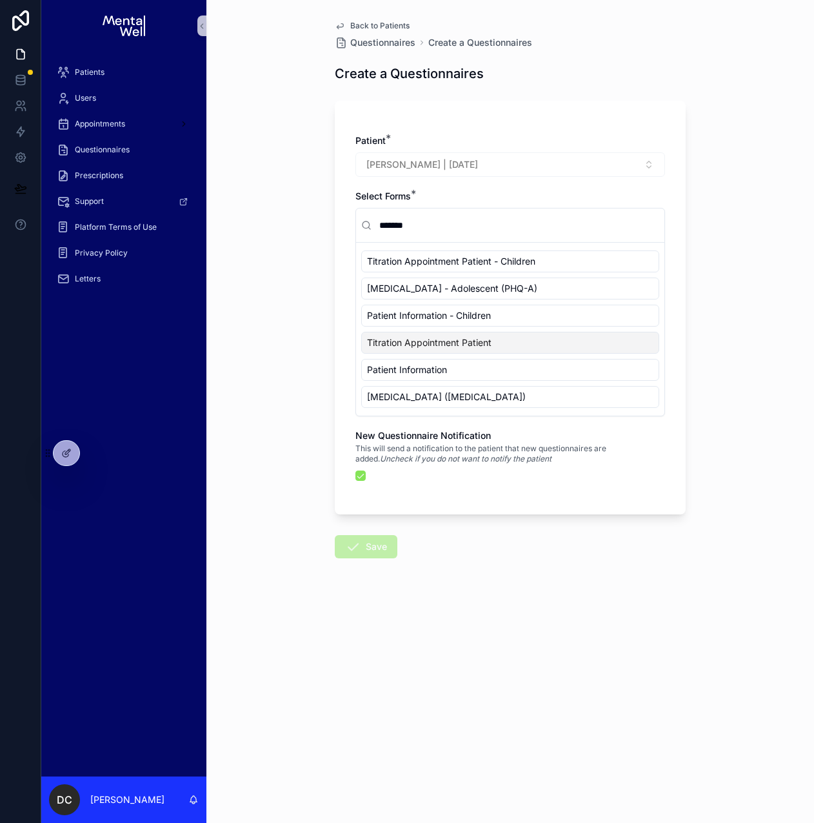
type input "*******"
click at [452, 340] on span "Titration Appointment Patient" at bounding box center [429, 342] width 125 height 13
click at [377, 554] on button "Save" at bounding box center [366, 546] width 63 height 23
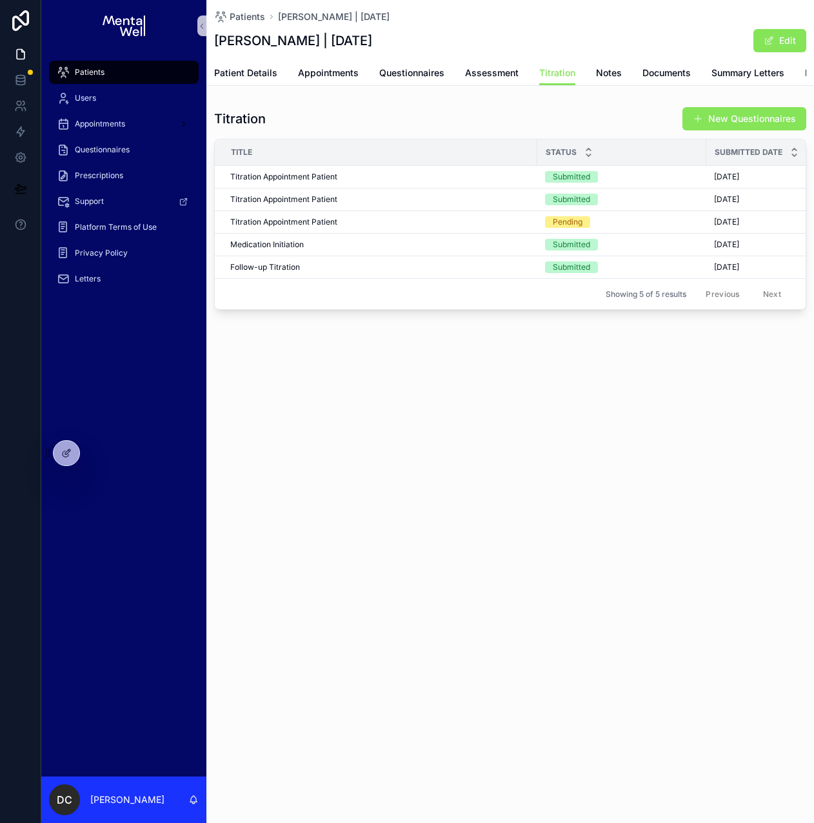
click at [95, 68] on span "Patients" at bounding box center [90, 72] width 30 height 10
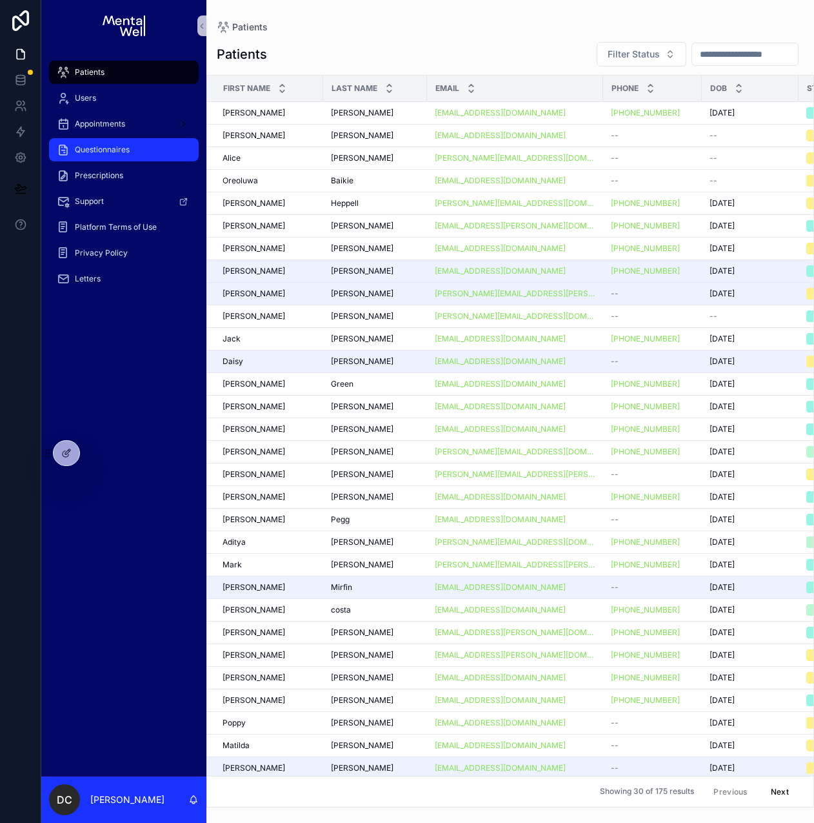
click at [104, 145] on span "Questionnaires" at bounding box center [102, 150] width 55 height 10
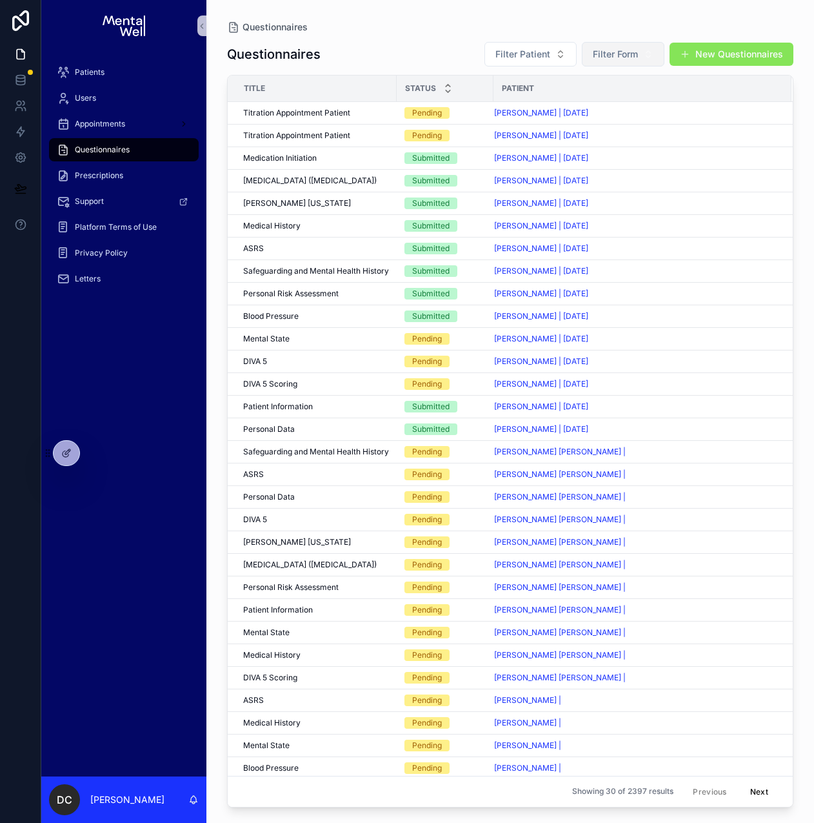
click at [629, 63] on button "Filter Form" at bounding box center [623, 54] width 83 height 25
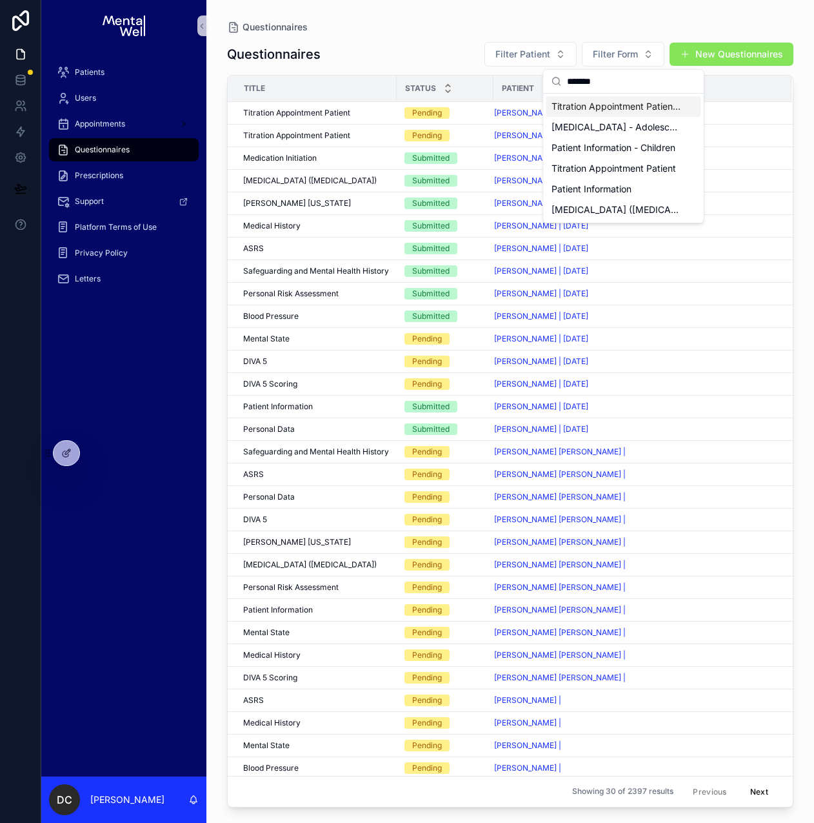
type input "*******"
click at [622, 106] on span "Titration Appointment Patient - Children" at bounding box center [616, 106] width 129 height 13
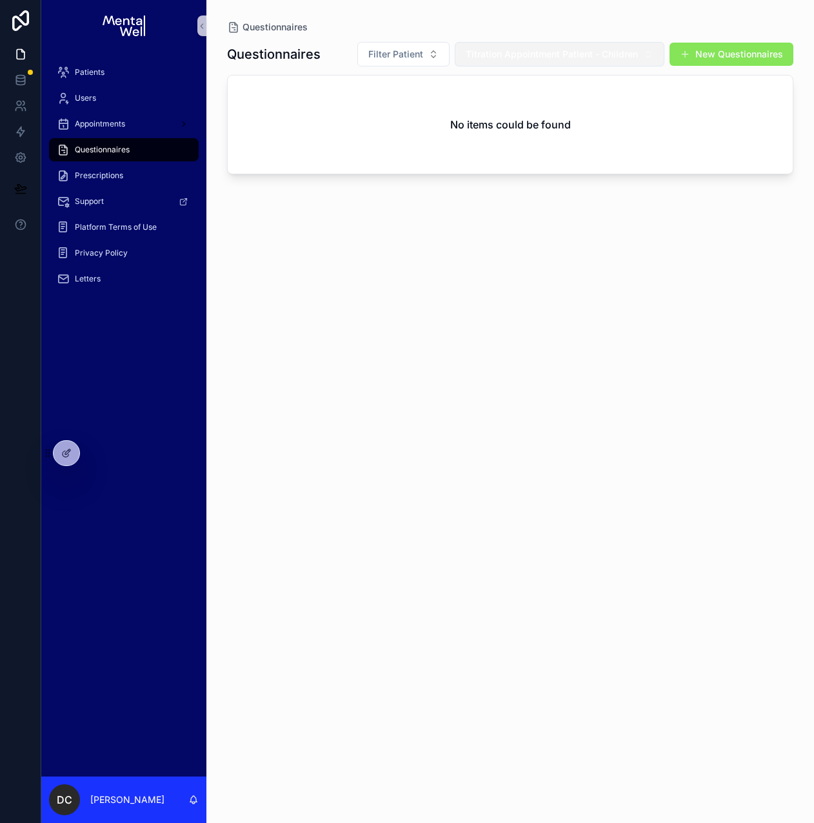
click at [561, 60] on span "Titration Appointment Patient - Children" at bounding box center [552, 54] width 172 height 13
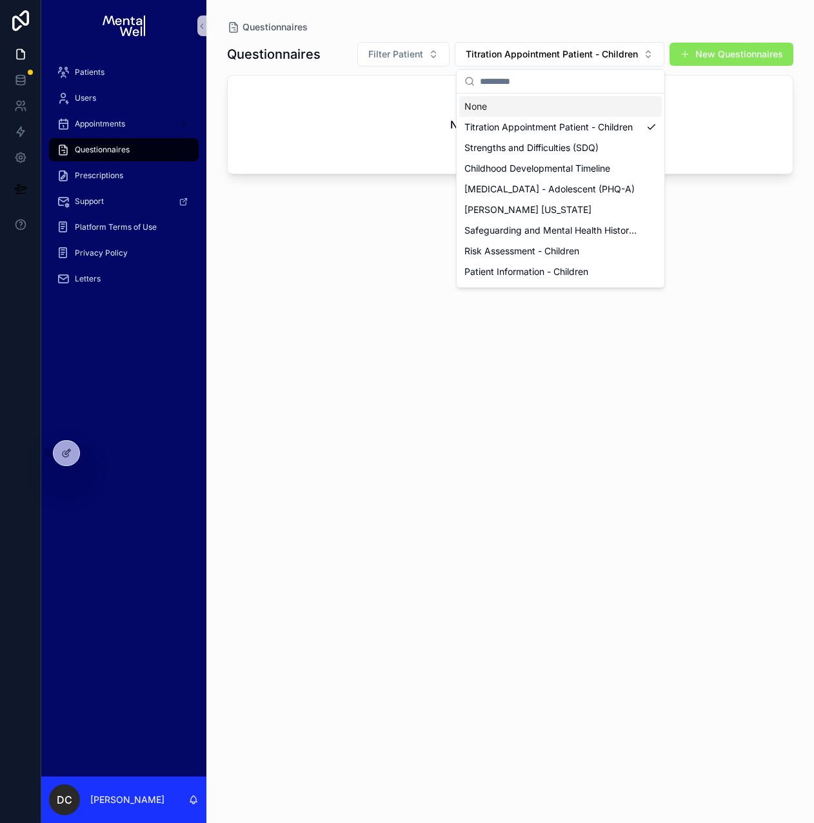
click at [561, 83] on input "scrollable content" at bounding box center [568, 81] width 177 height 23
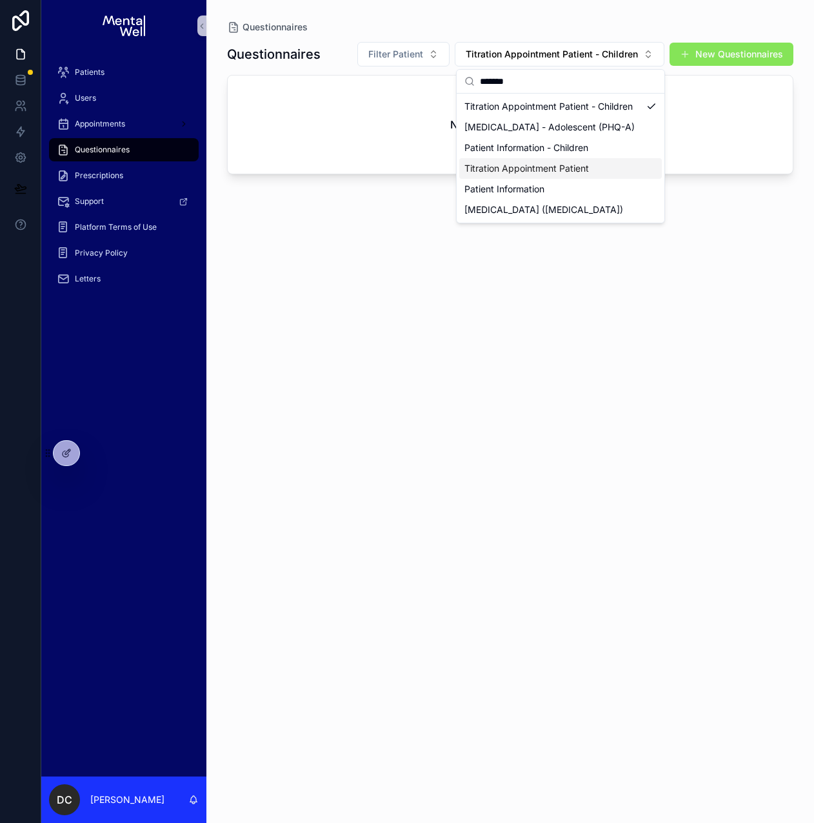
type input "*******"
click at [514, 166] on span "Titration Appointment Patient" at bounding box center [527, 168] width 125 height 13
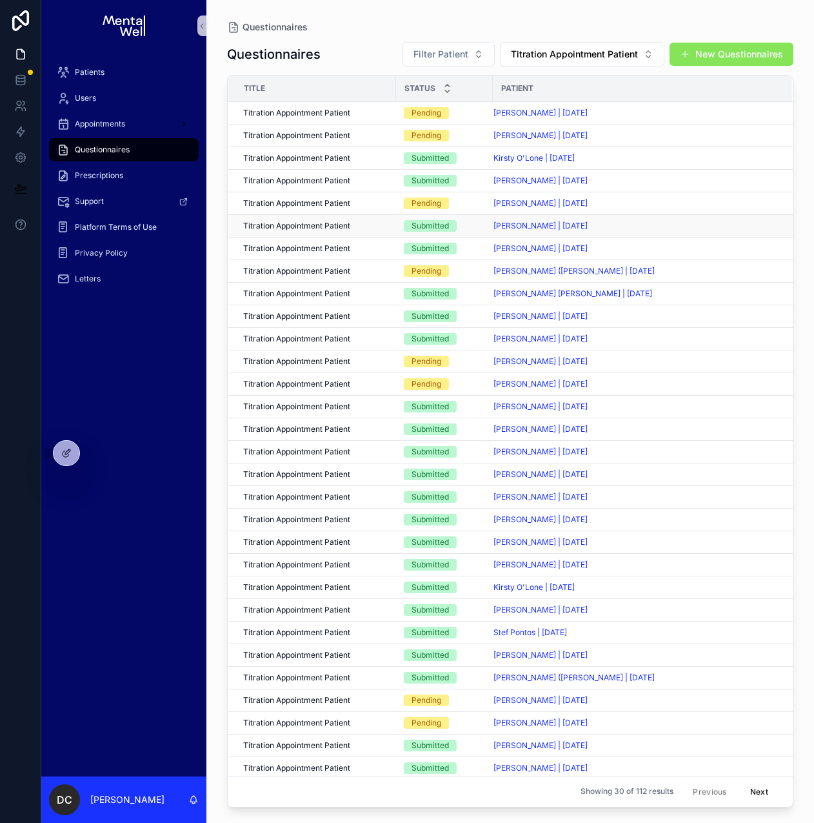
click at [626, 224] on div "[PERSON_NAME] | [DATE]" at bounding box center [635, 226] width 283 height 10
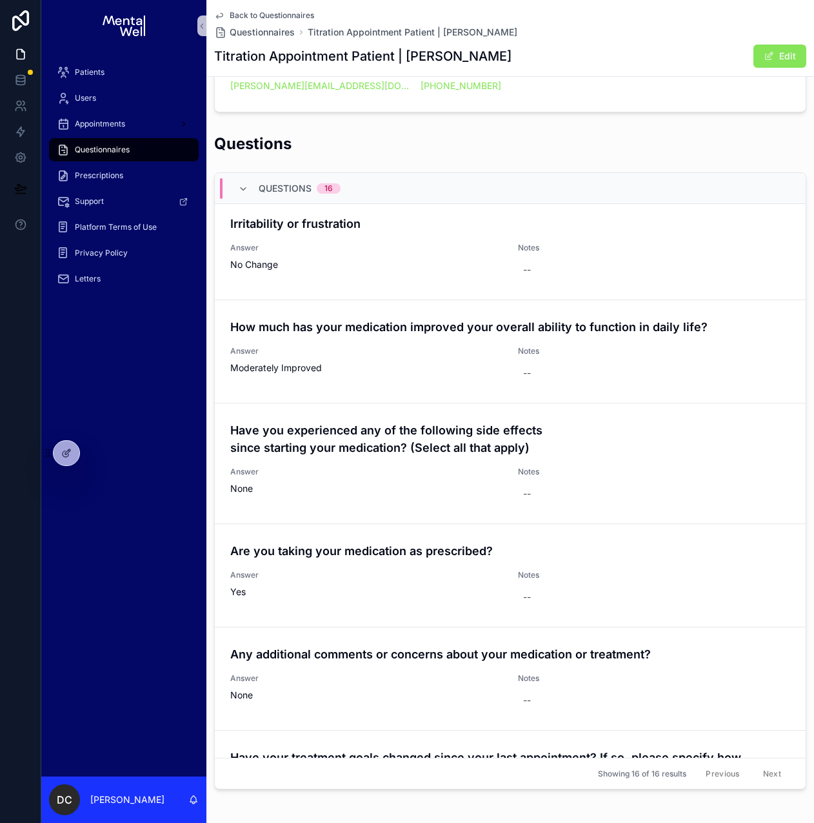
scroll to position [517, 0]
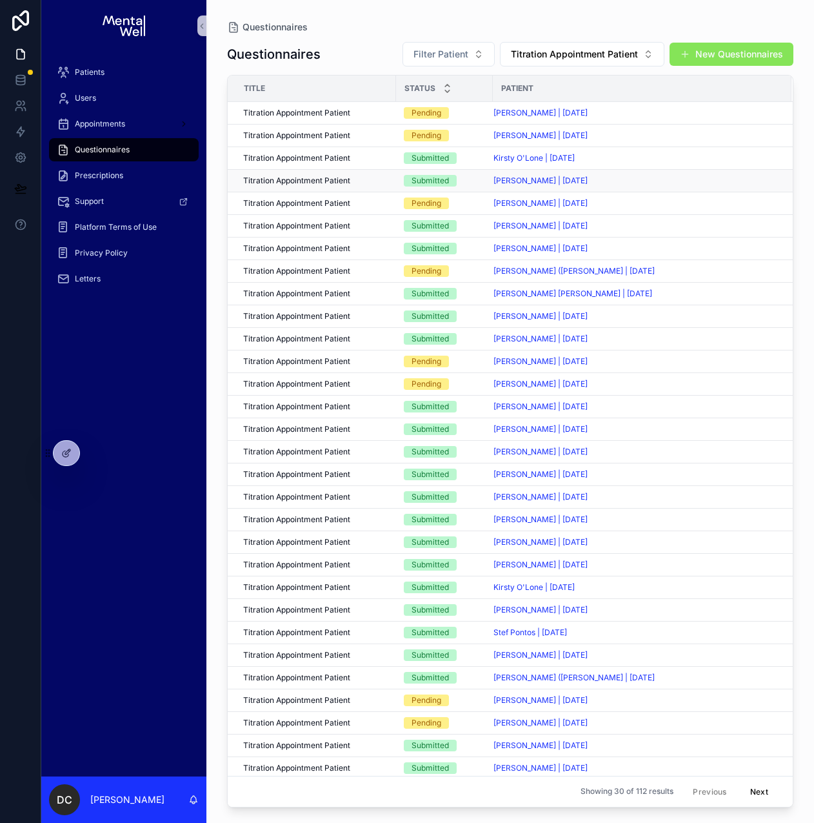
click at [648, 184] on div "[PERSON_NAME] | [DATE]" at bounding box center [635, 181] width 283 height 10
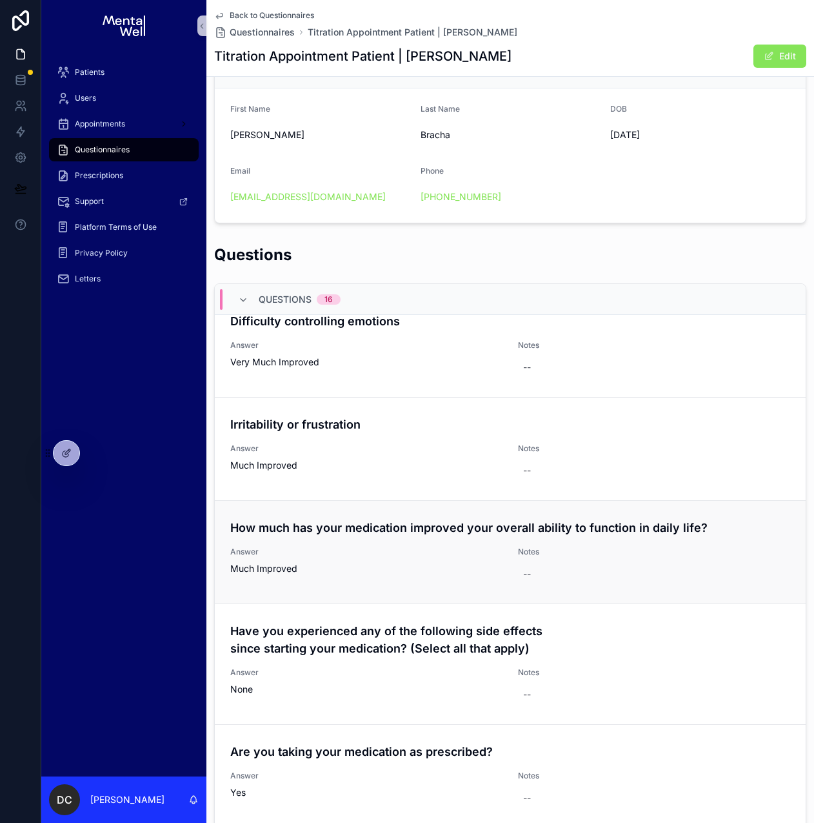
scroll to position [435, 0]
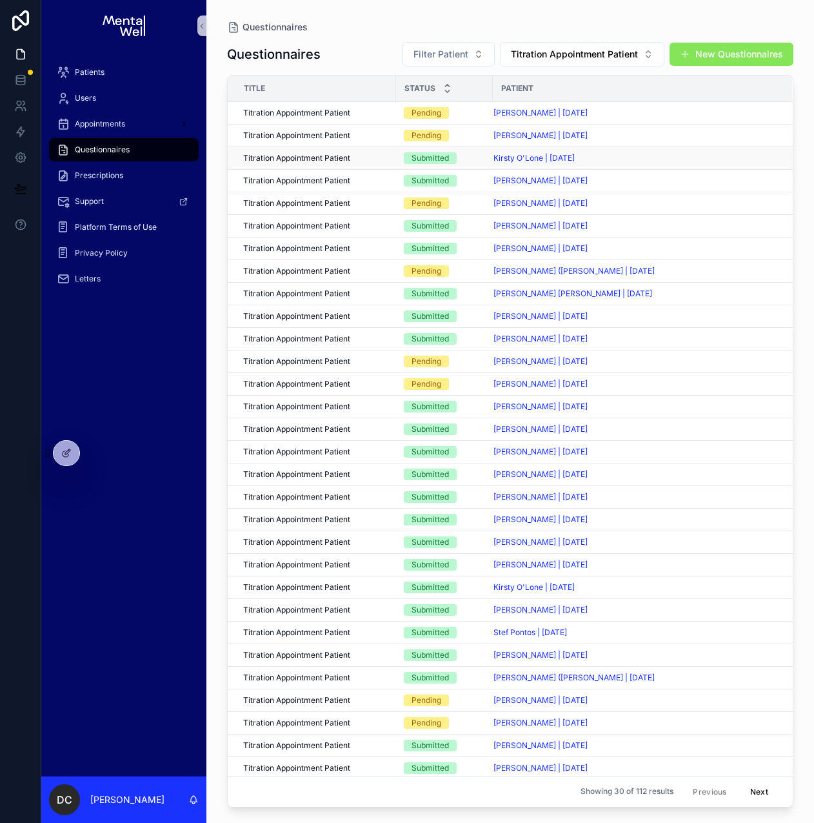
click at [623, 155] on div "Kirsty O'Lone | [DATE]" at bounding box center [635, 158] width 283 height 10
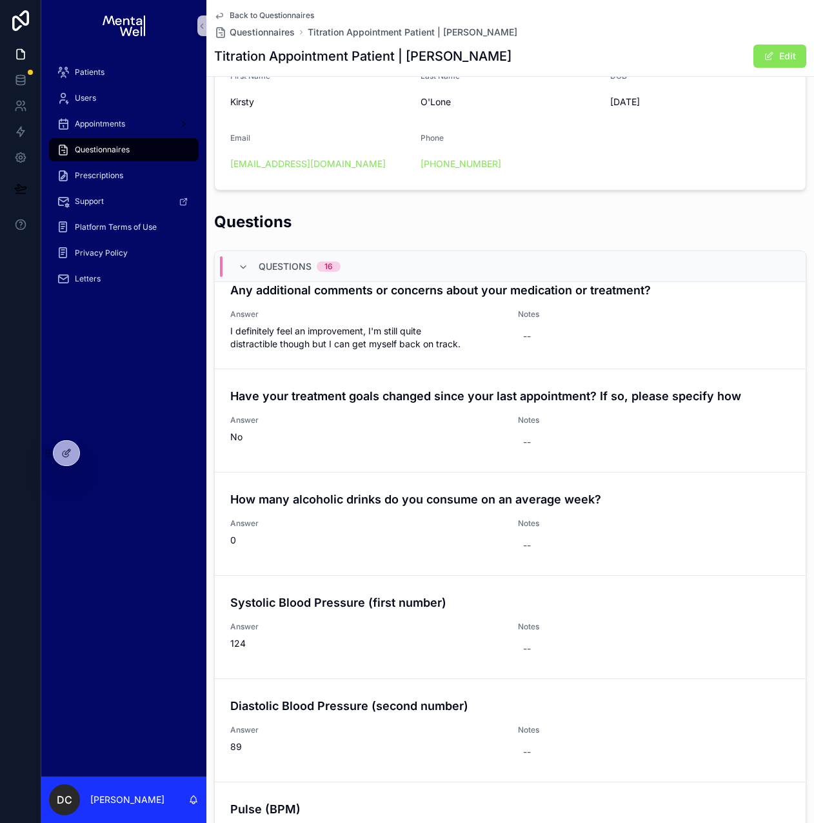
scroll to position [865, 0]
